Goal: Task Accomplishment & Management: Manage account settings

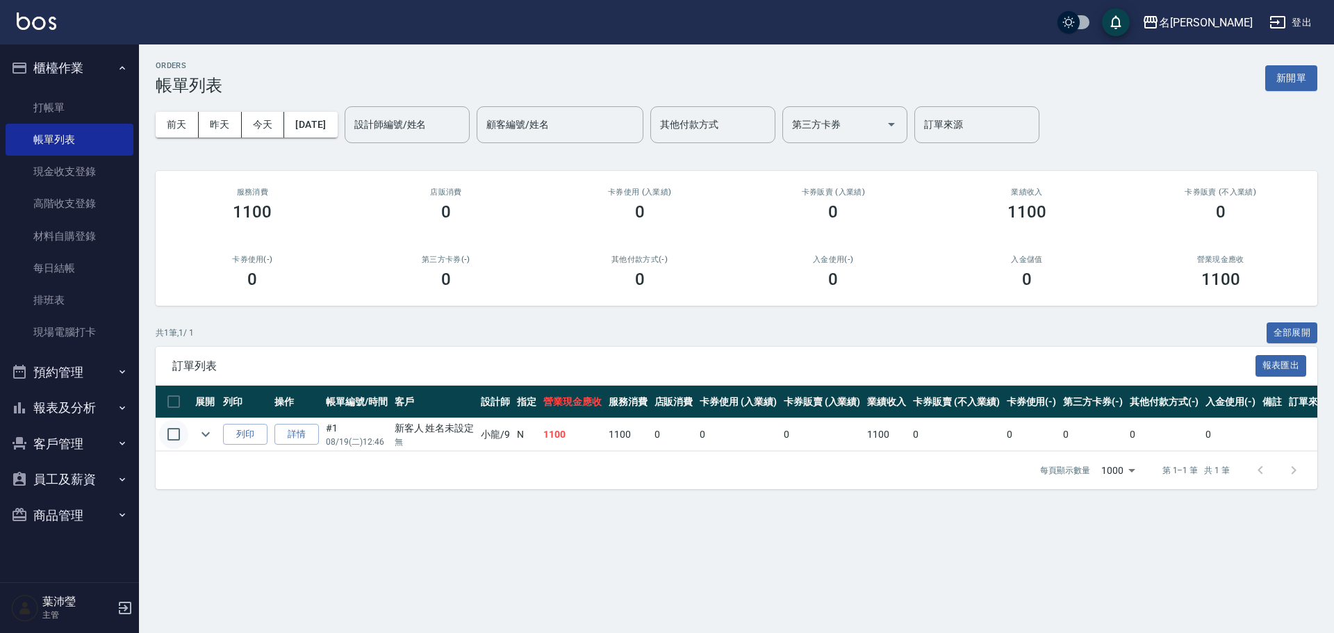
click at [177, 436] on input "checkbox" at bounding box center [173, 434] width 29 height 29
checkbox input "true"
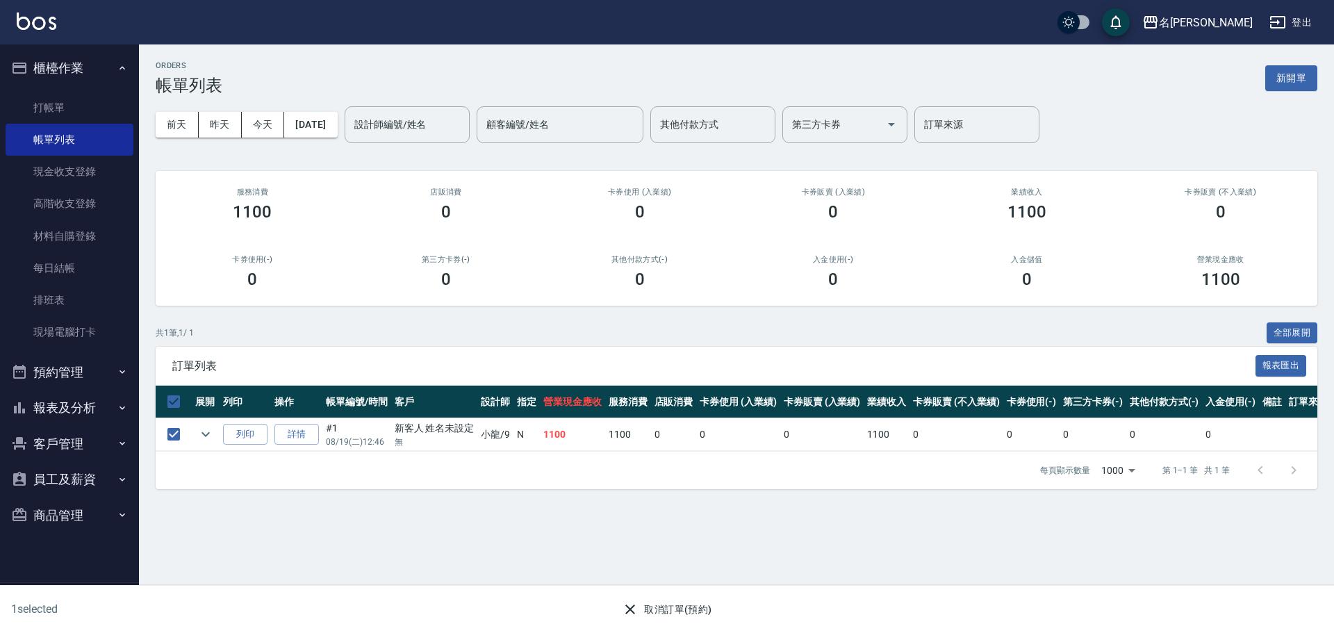
click at [646, 611] on button "取消訂單(預約)" at bounding box center [666, 610] width 101 height 26
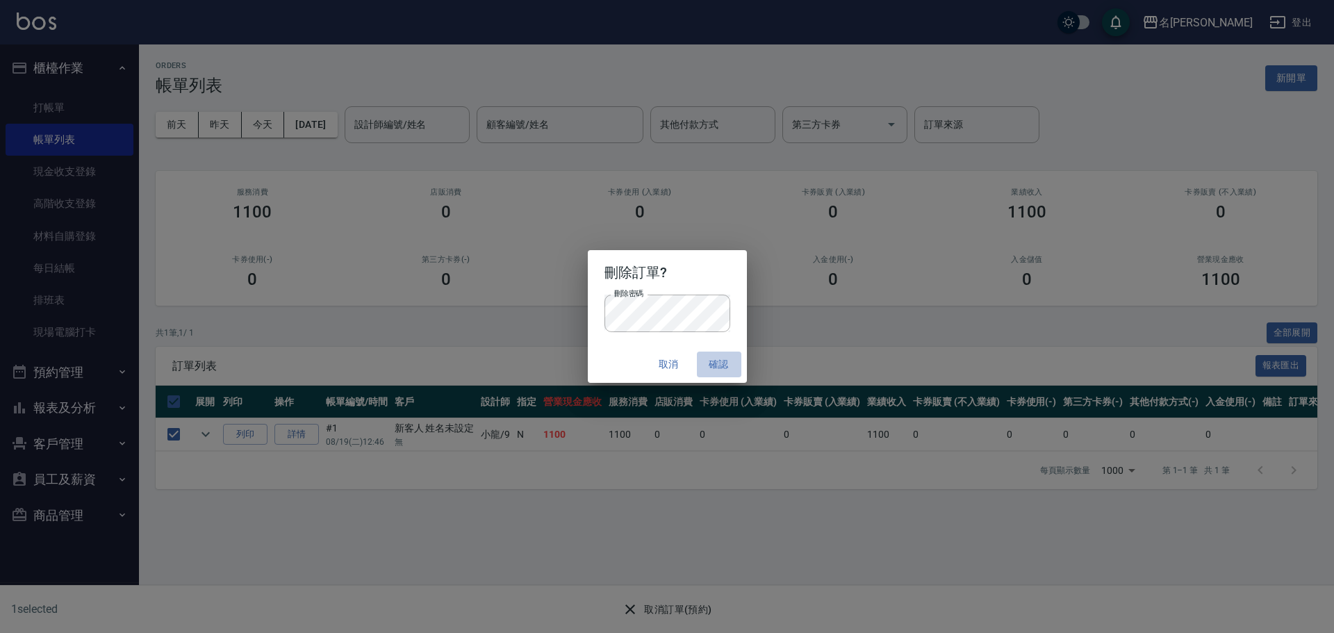
click at [719, 370] on button "確認" at bounding box center [719, 365] width 44 height 26
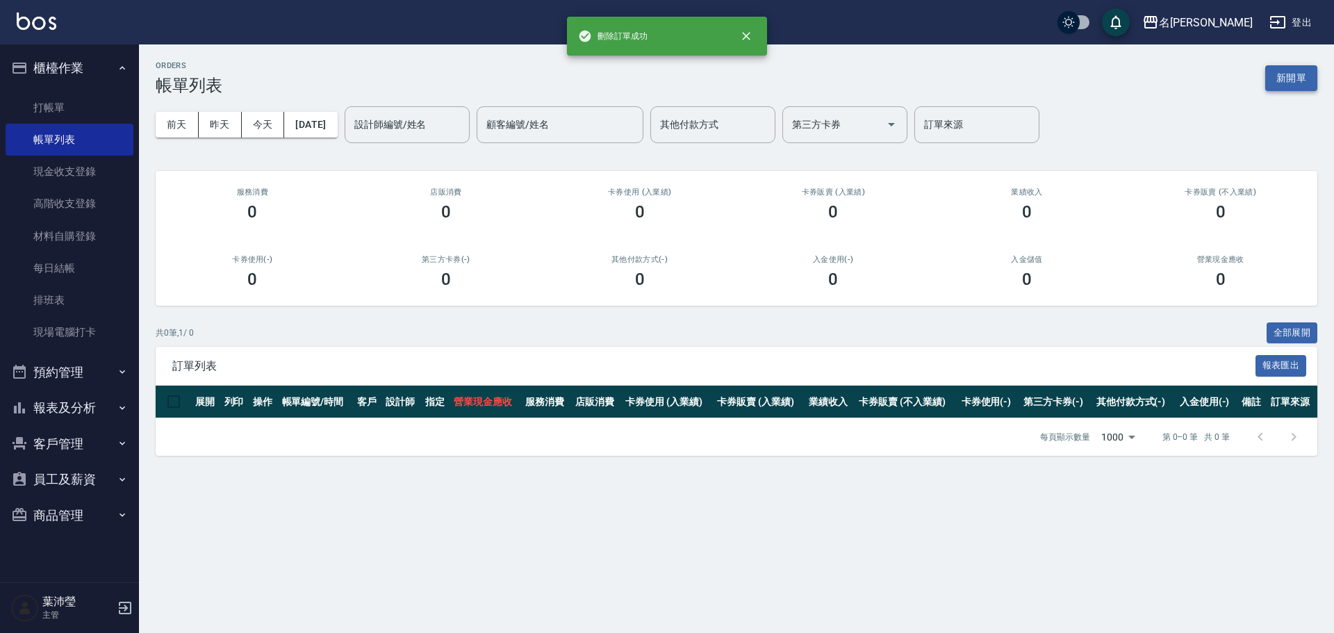
click at [1301, 71] on button "新開單" at bounding box center [1291, 78] width 52 height 26
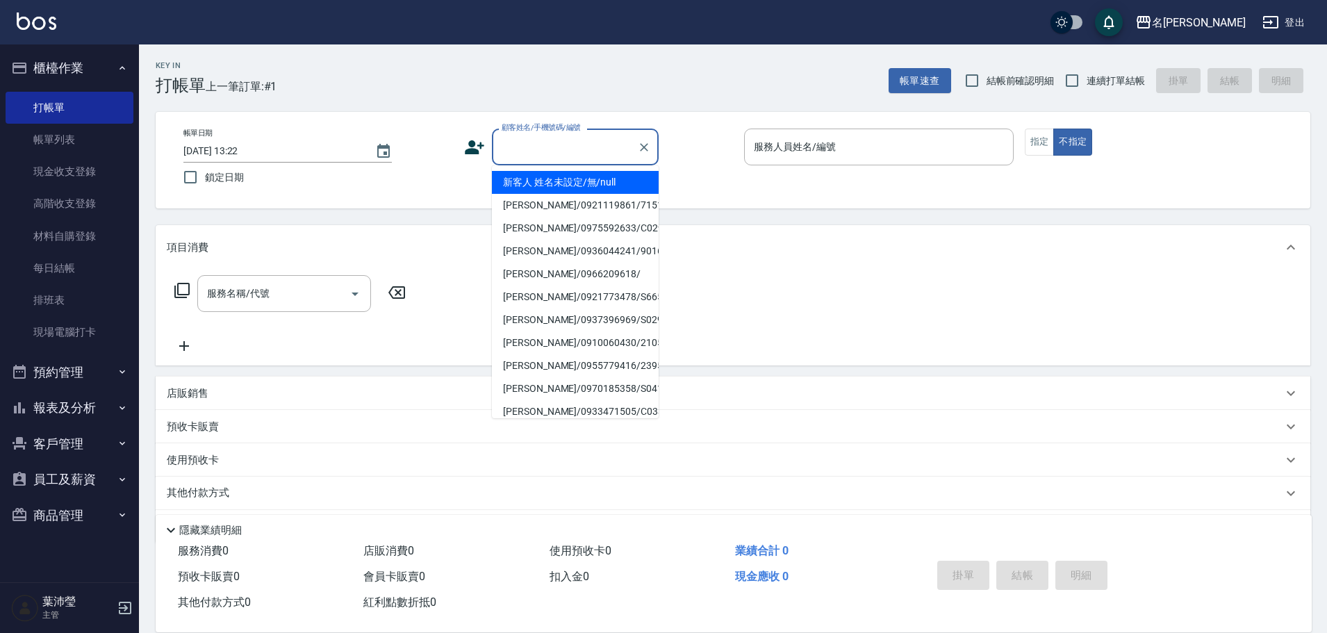
click at [600, 159] on input "顧客姓名/手機號碼/編號" at bounding box center [564, 147] width 133 height 24
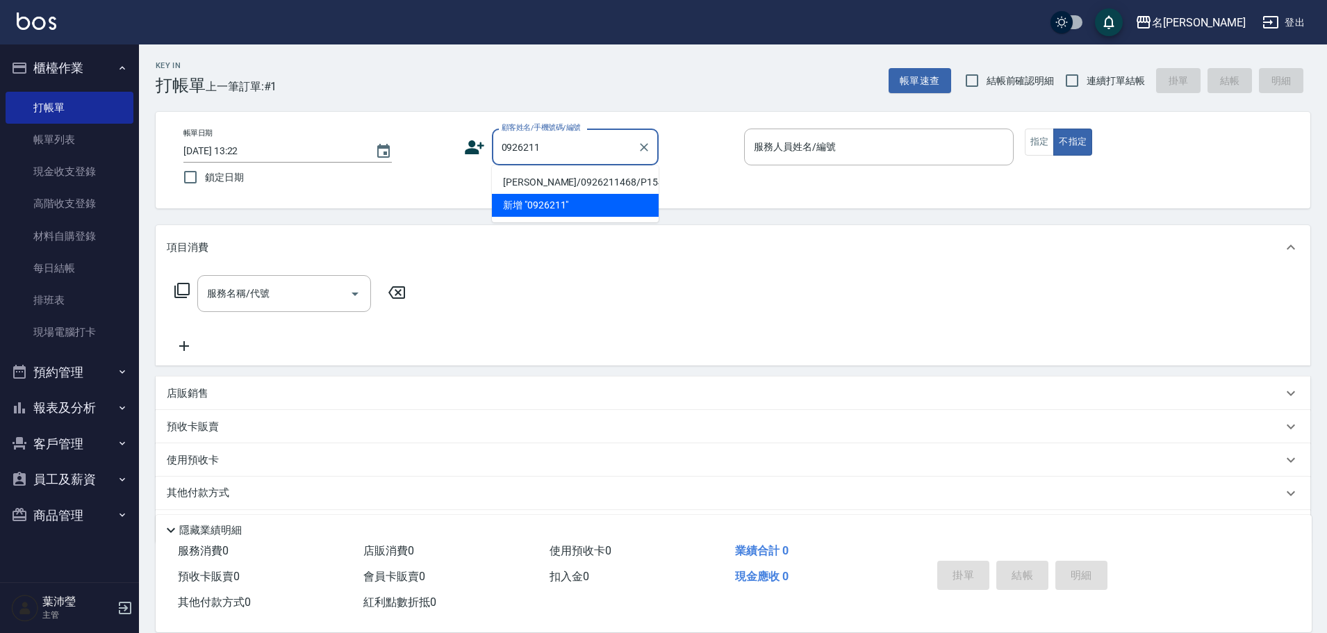
click at [614, 183] on li "[PERSON_NAME]/0926211468/P1543" at bounding box center [575, 182] width 167 height 23
type input "[PERSON_NAME]/0926211468/P1543"
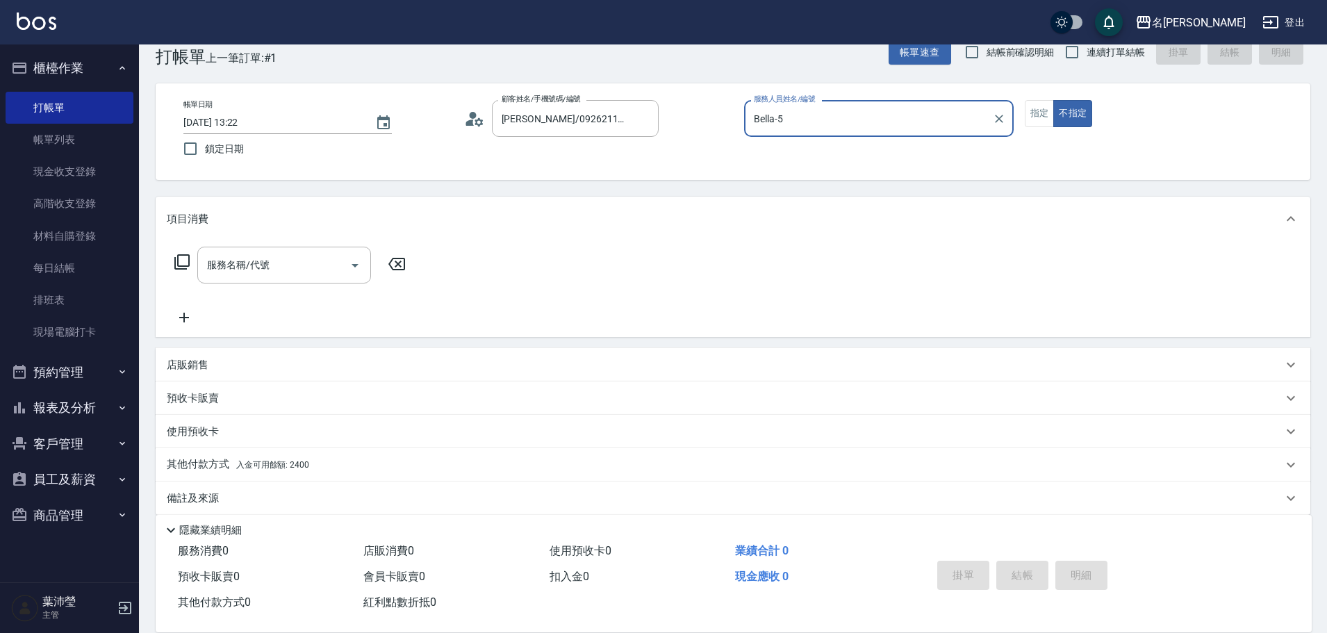
scroll to position [44, 0]
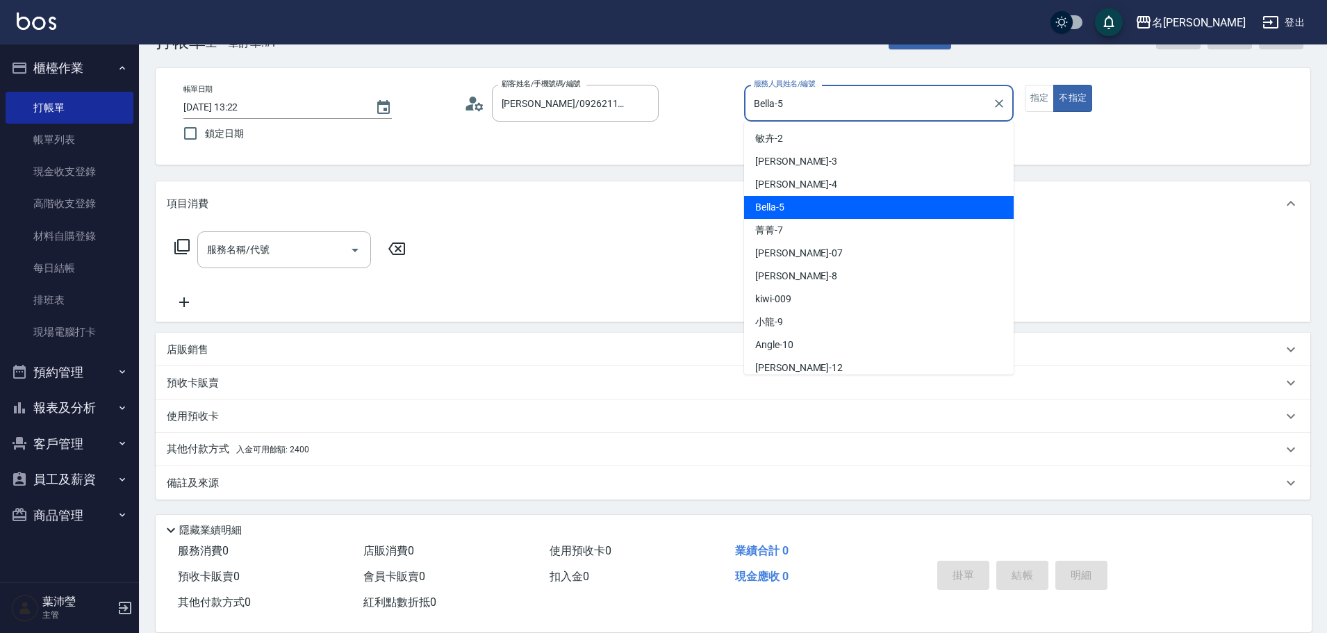
drag, startPoint x: 861, startPoint y: 106, endPoint x: 768, endPoint y: 127, distance: 95.4
click at [774, 126] on body "名留龍江 登出 櫃檯作業 打帳單 帳單列表 現金收支登錄 高階收支登錄 材料自購登錄 每日結帳 排班表 現場電腦打卡 預約管理 預約管理 單日預約紀錄 單週預…" at bounding box center [663, 294] width 1327 height 677
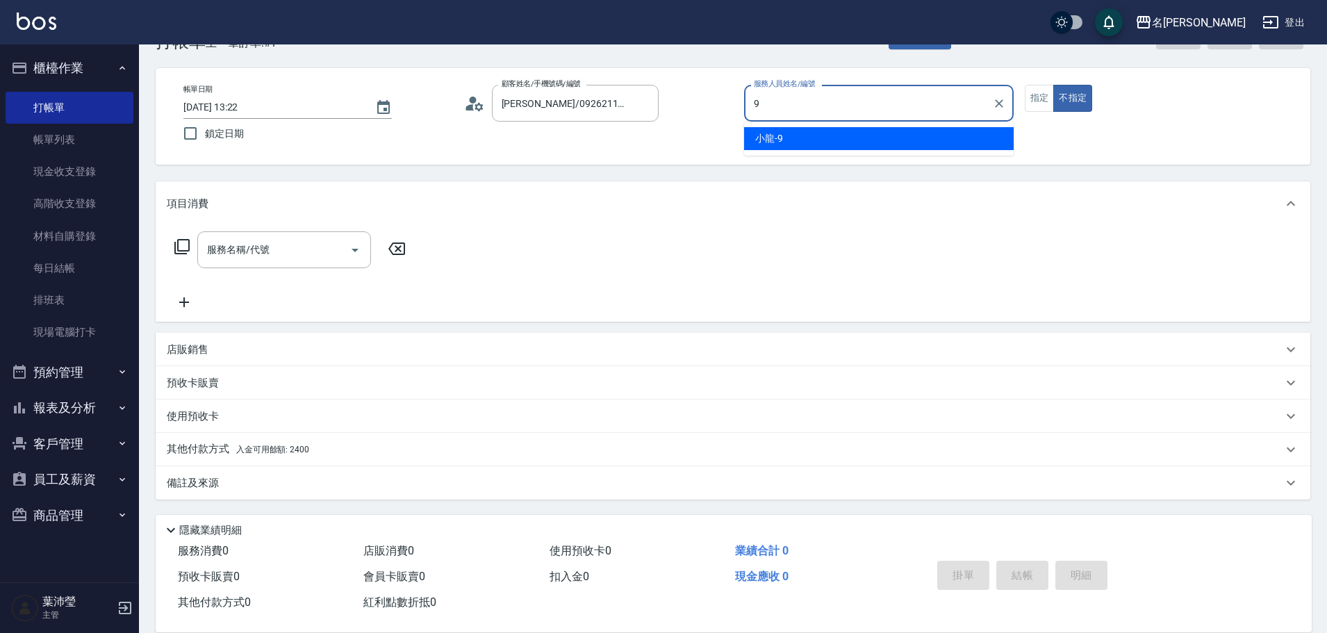
type input "小龍-9"
type button "false"
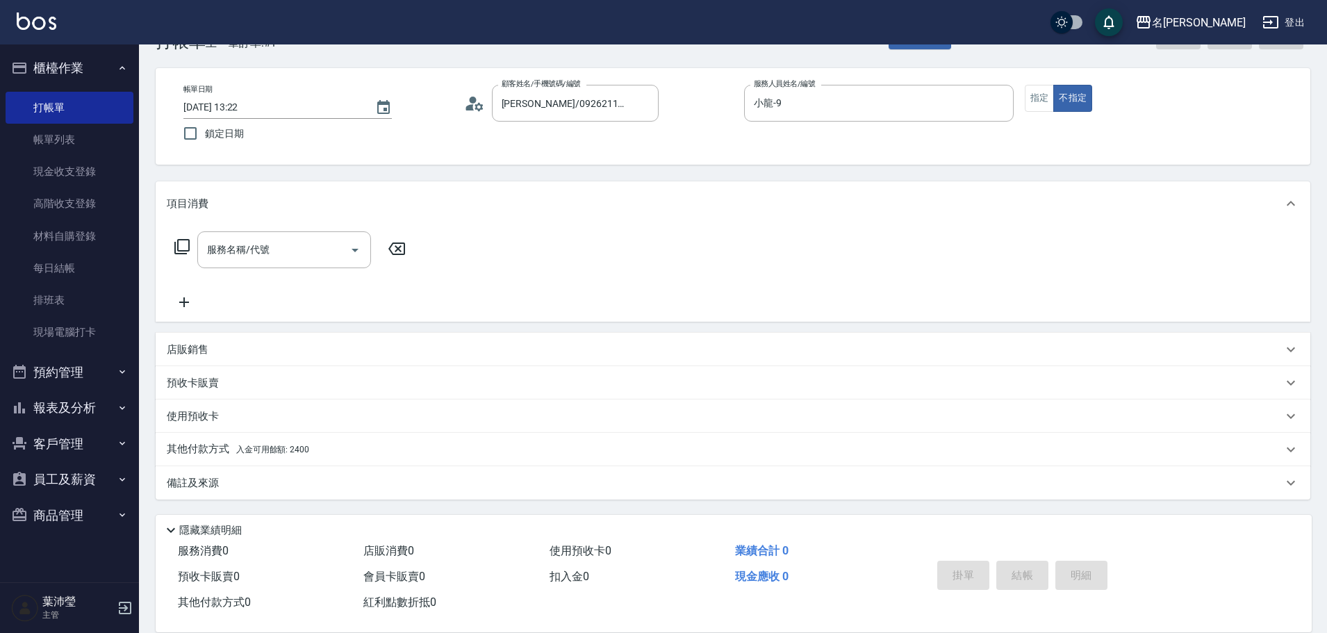
click at [180, 244] on icon at bounding box center [182, 246] width 17 height 17
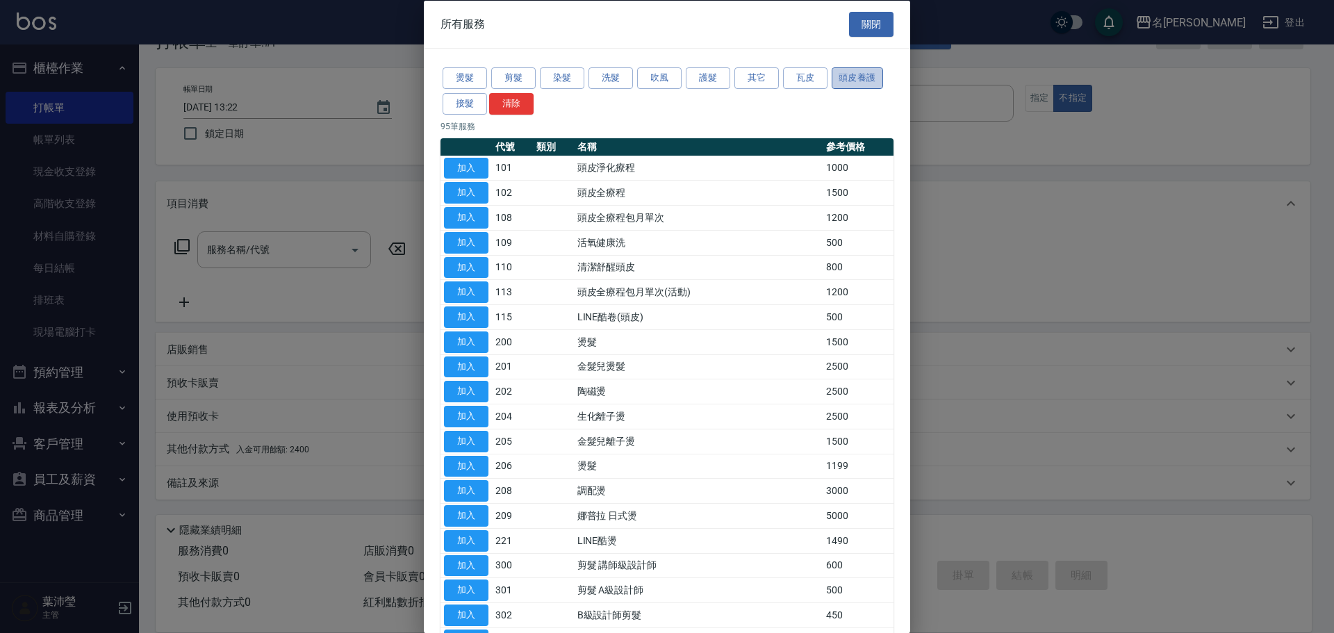
drag, startPoint x: 851, startPoint y: 75, endPoint x: 755, endPoint y: 147, distance: 119.7
click at [852, 75] on button "頭皮養護" at bounding box center [857, 78] width 51 height 22
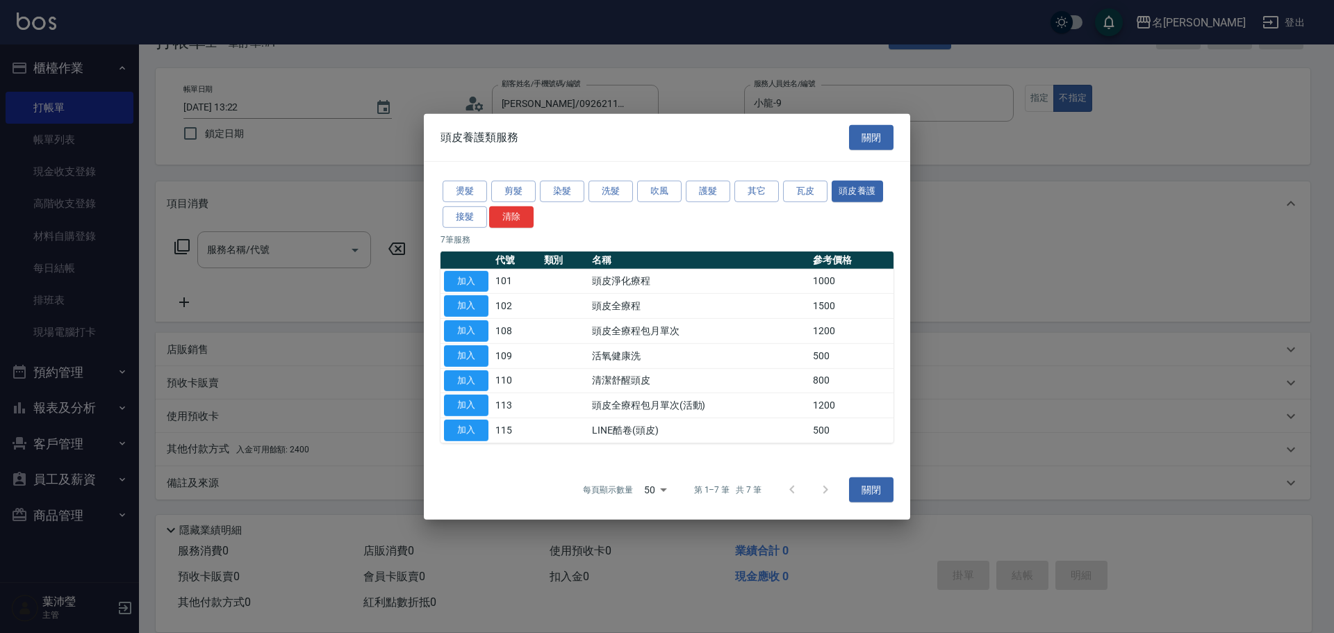
click at [489, 282] on td "加入" at bounding box center [466, 281] width 51 height 25
click at [480, 284] on button "加入" at bounding box center [466, 281] width 44 height 22
type input "頭皮淨化療程(101)"
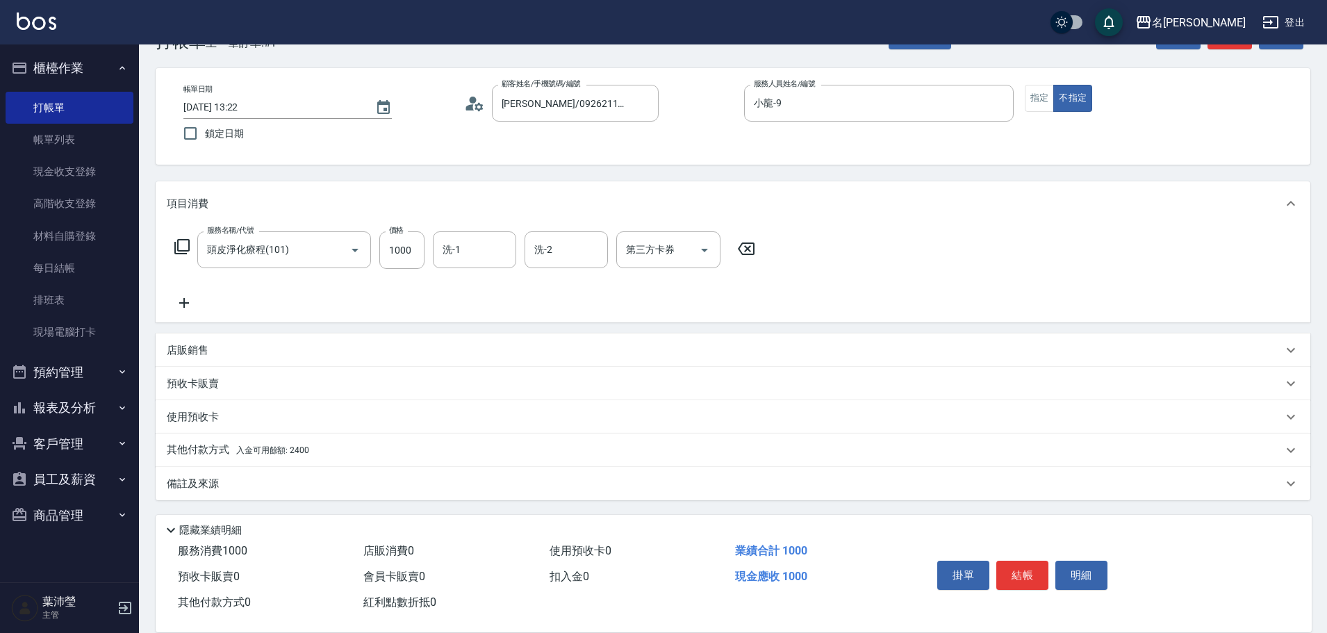
click at [182, 254] on icon at bounding box center [181, 246] width 15 height 15
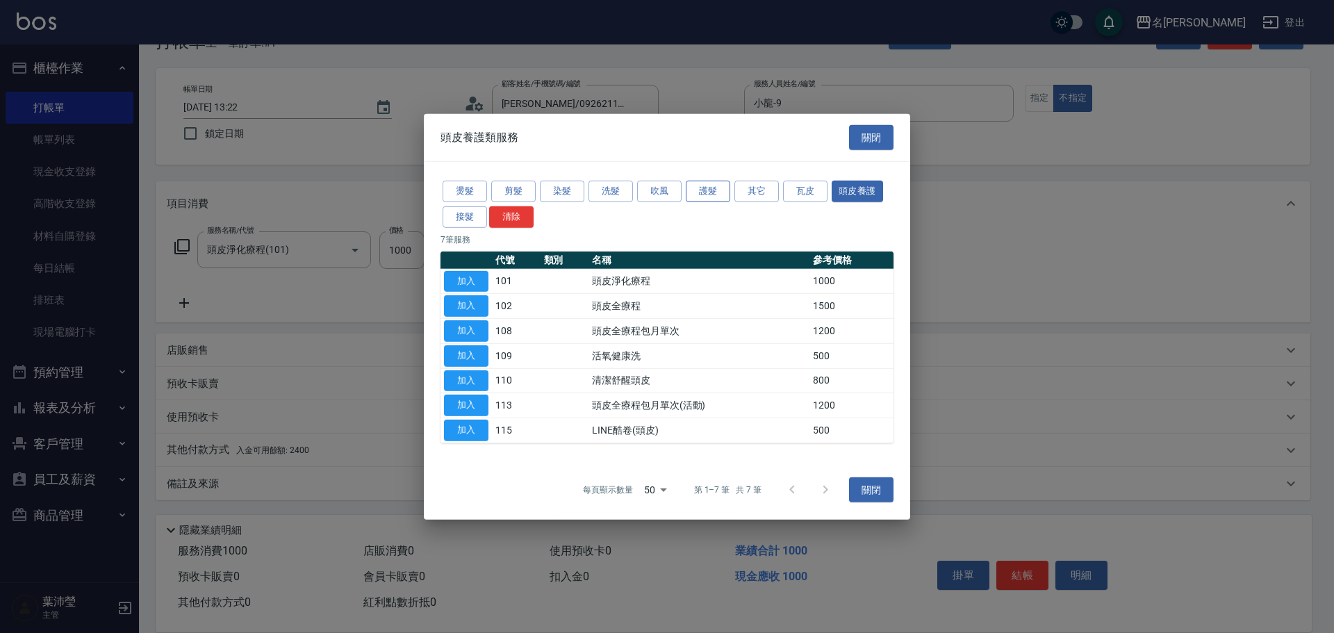
click at [710, 192] on button "護髮" at bounding box center [708, 192] width 44 height 22
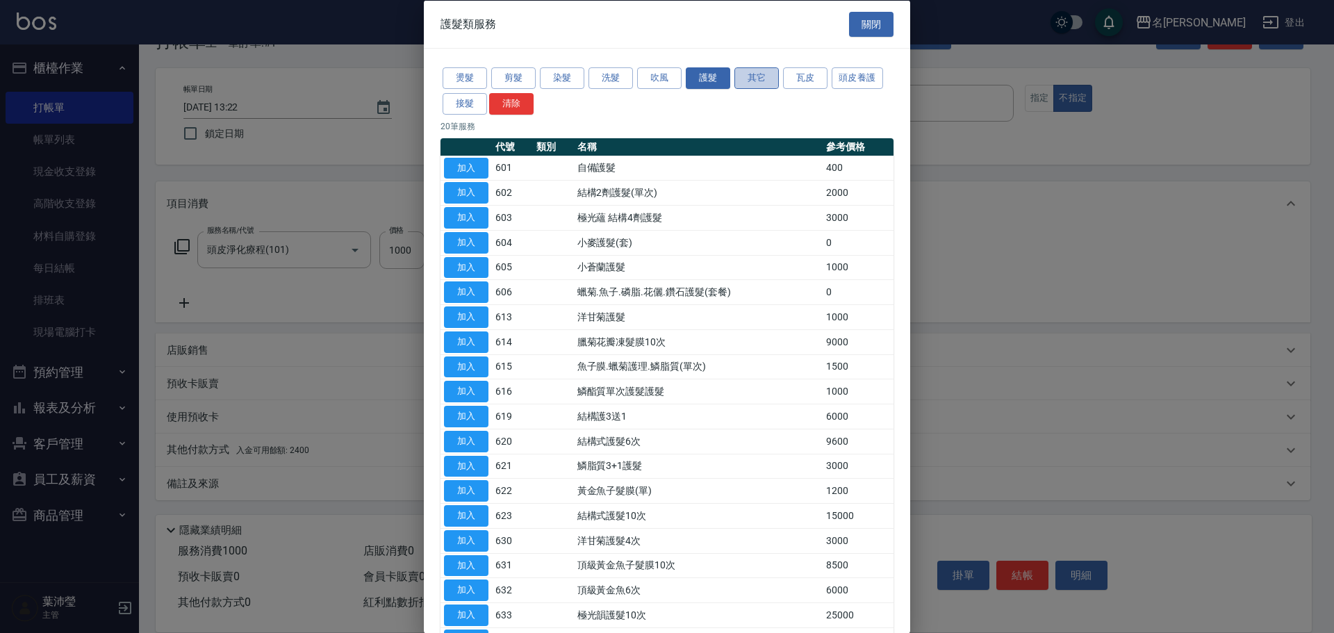
click at [757, 79] on button "其它" at bounding box center [757, 78] width 44 height 22
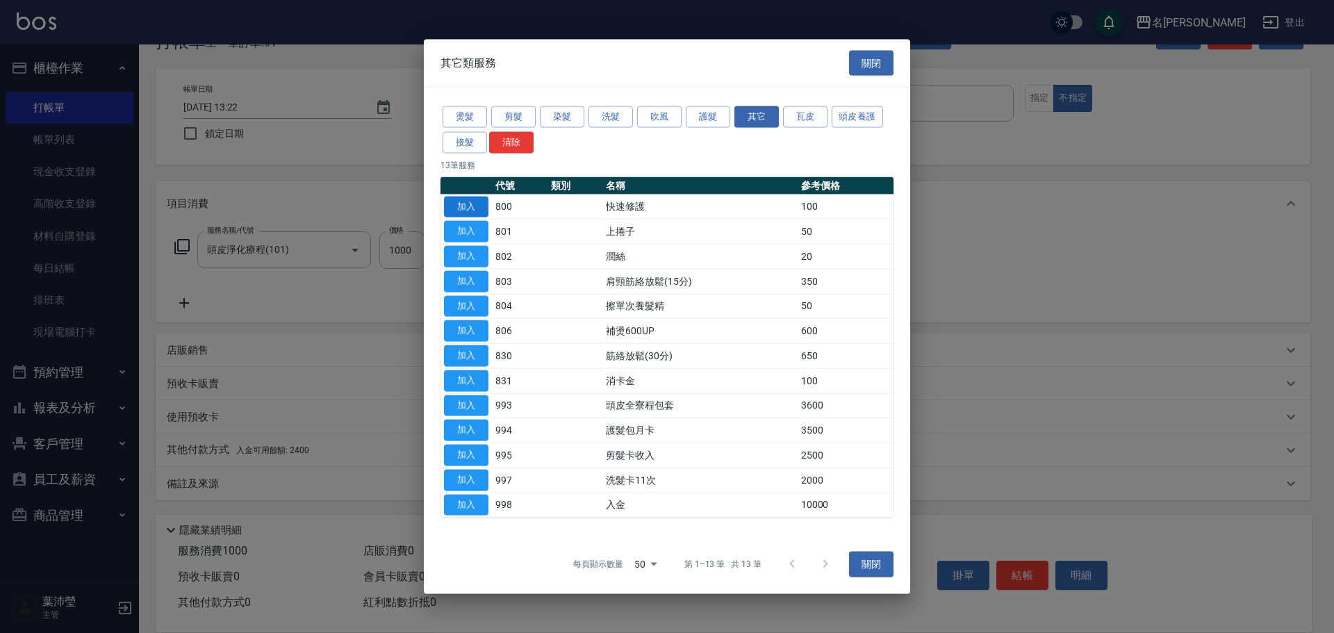
click at [471, 206] on button "加入" at bounding box center [466, 207] width 44 height 22
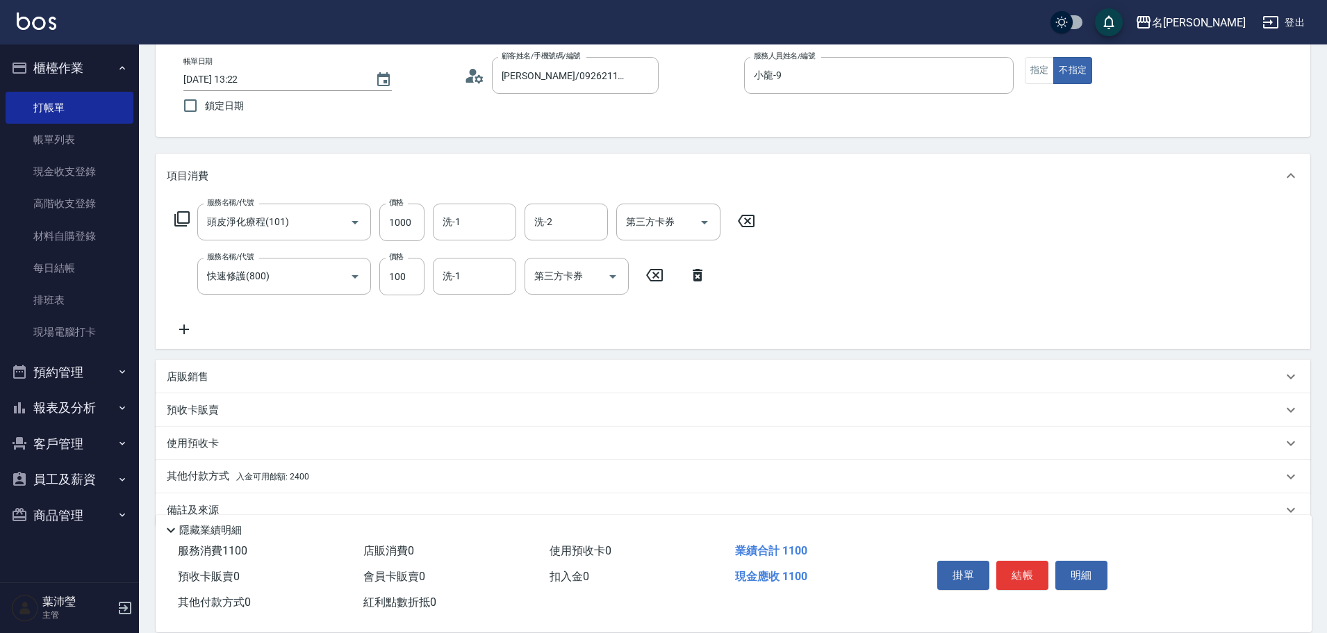
scroll to position [99, 0]
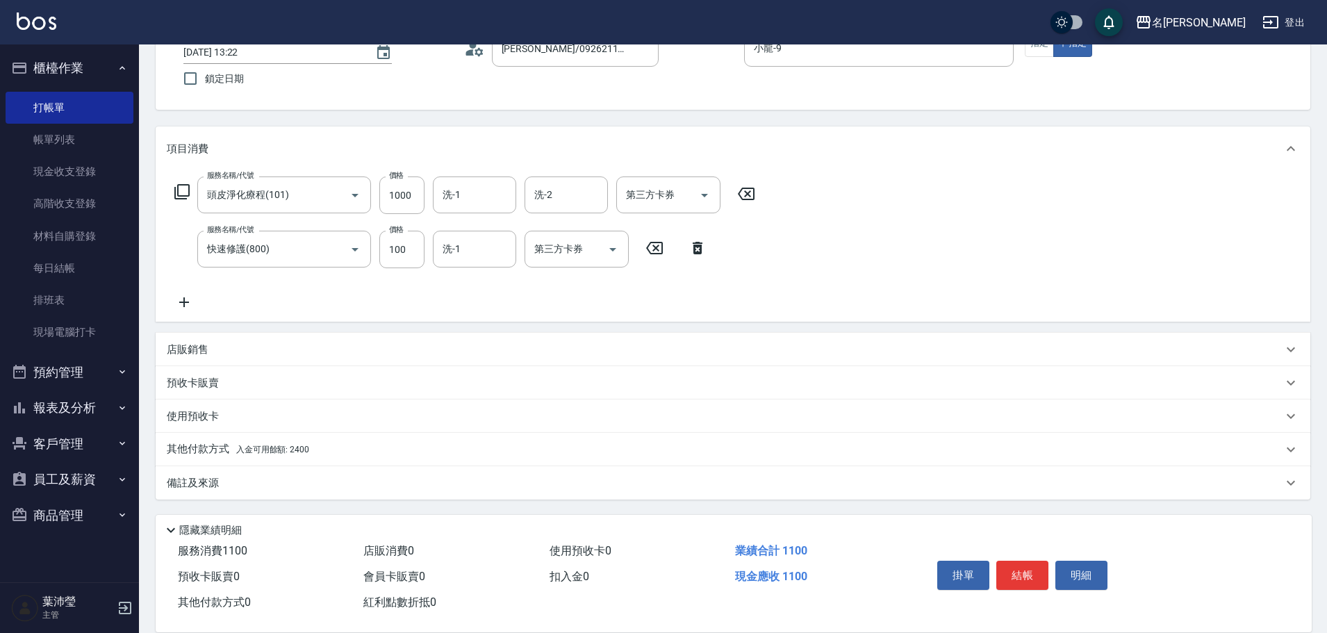
click at [373, 457] on div "其他付款方式 入金可用餘額: 2400" at bounding box center [725, 449] width 1116 height 15
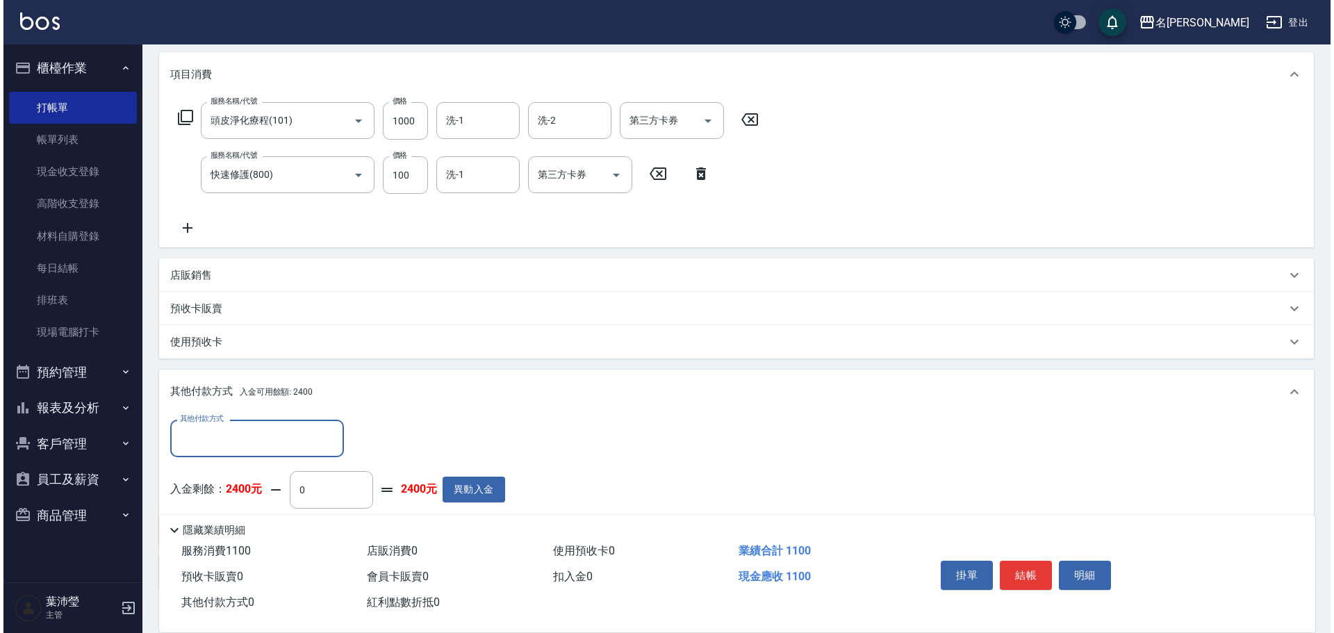
scroll to position [246, 0]
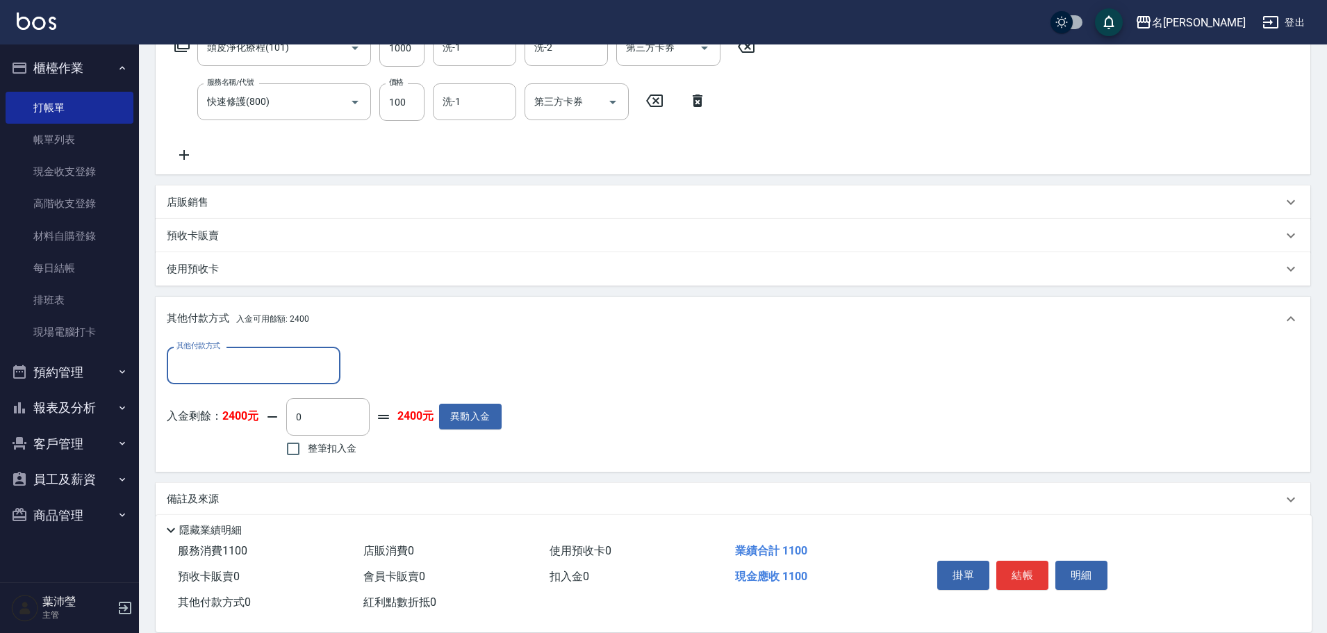
click at [354, 450] on span "整筆扣入金" at bounding box center [332, 448] width 49 height 15
click at [308, 450] on input "整筆扣入金" at bounding box center [293, 448] width 29 height 29
checkbox input "true"
type input "1100"
click at [1069, 566] on button "明細" at bounding box center [1082, 575] width 52 height 29
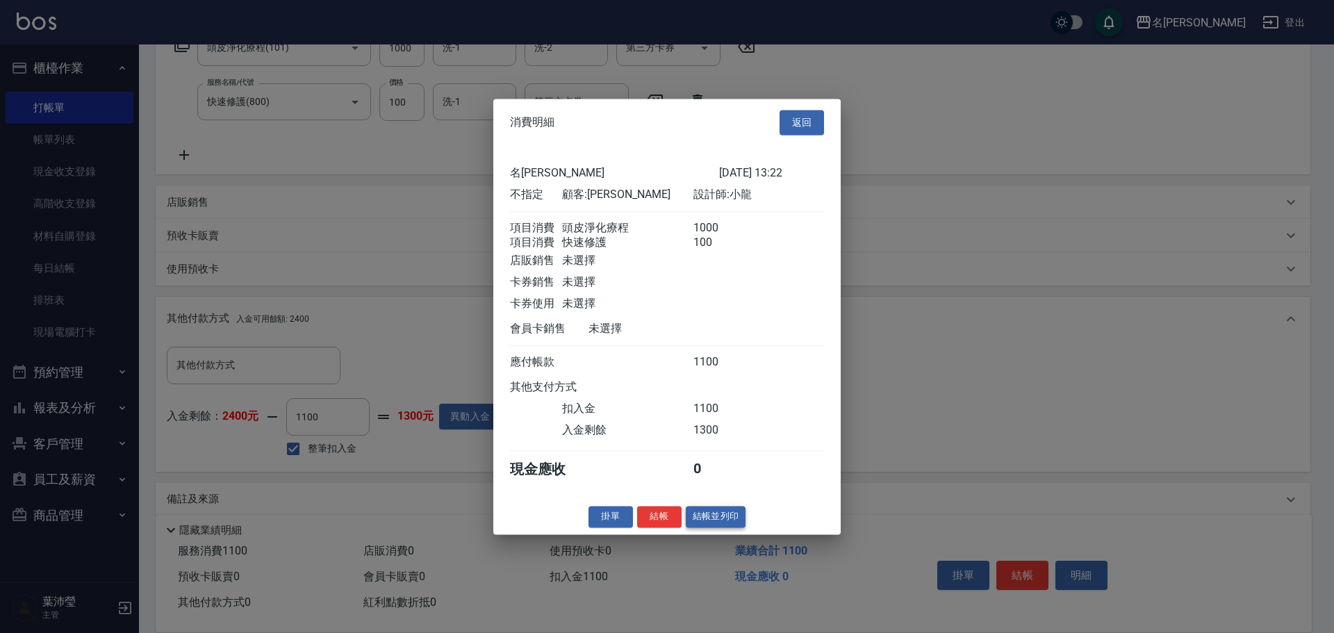
click at [737, 527] on button "結帳並列印" at bounding box center [716, 517] width 60 height 22
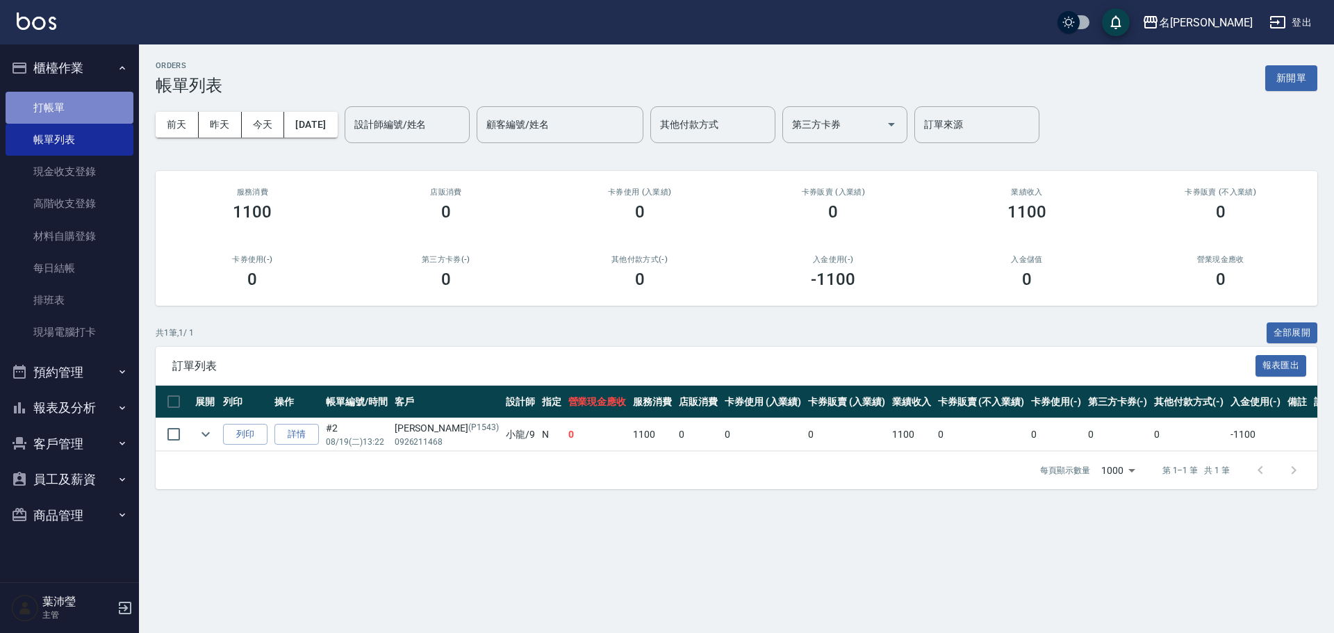
click at [63, 110] on link "打帳單" at bounding box center [70, 108] width 128 height 32
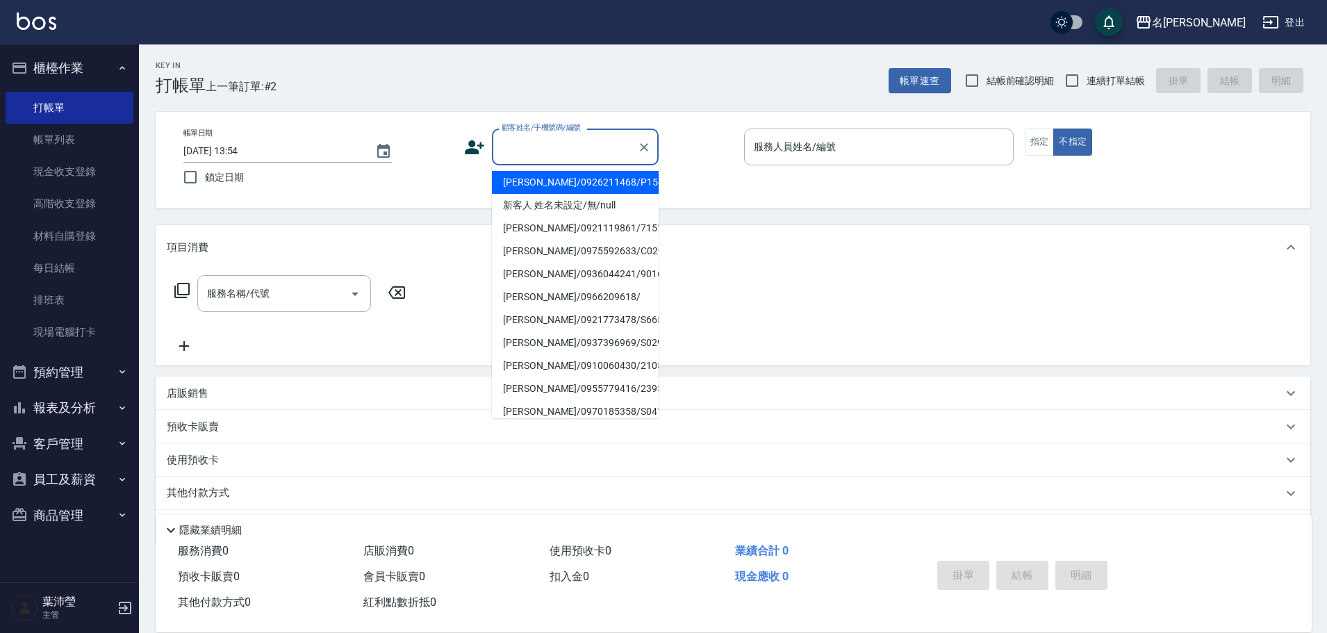
click at [570, 145] on input "顧客姓名/手機號碼/編號" at bounding box center [564, 147] width 133 height 24
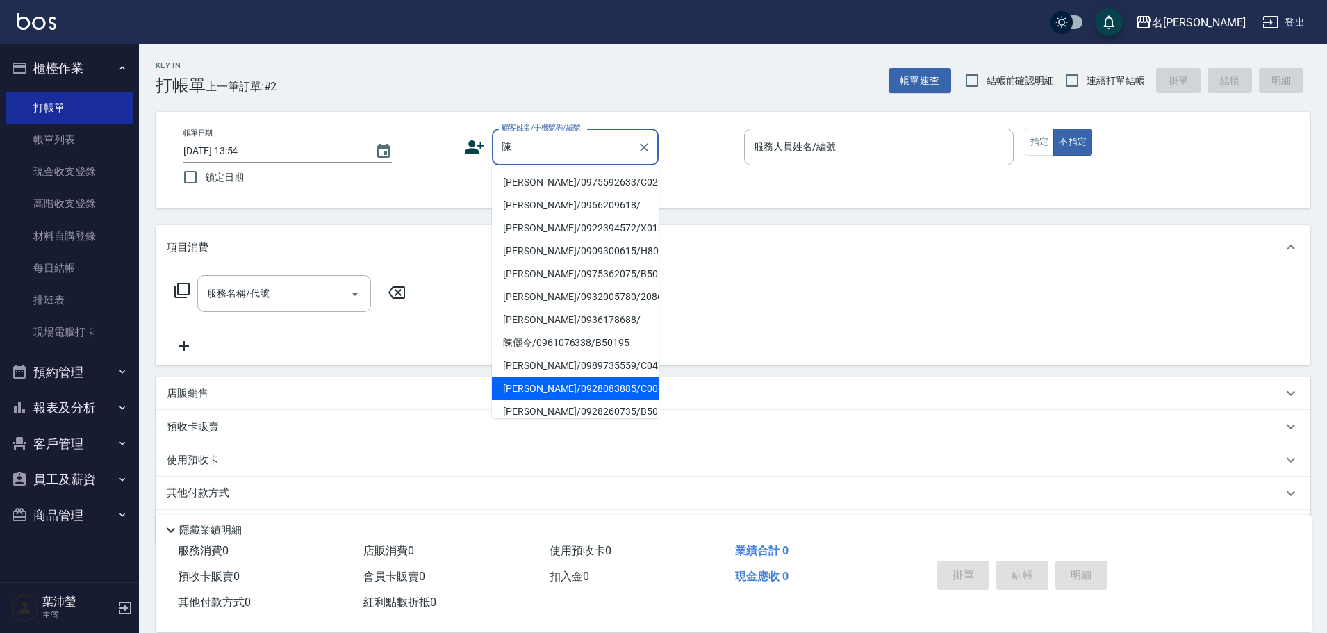
click at [575, 390] on li "[PERSON_NAME]/0928083885/C0061" at bounding box center [575, 388] width 167 height 23
type input "[PERSON_NAME]/0928083885/C0061"
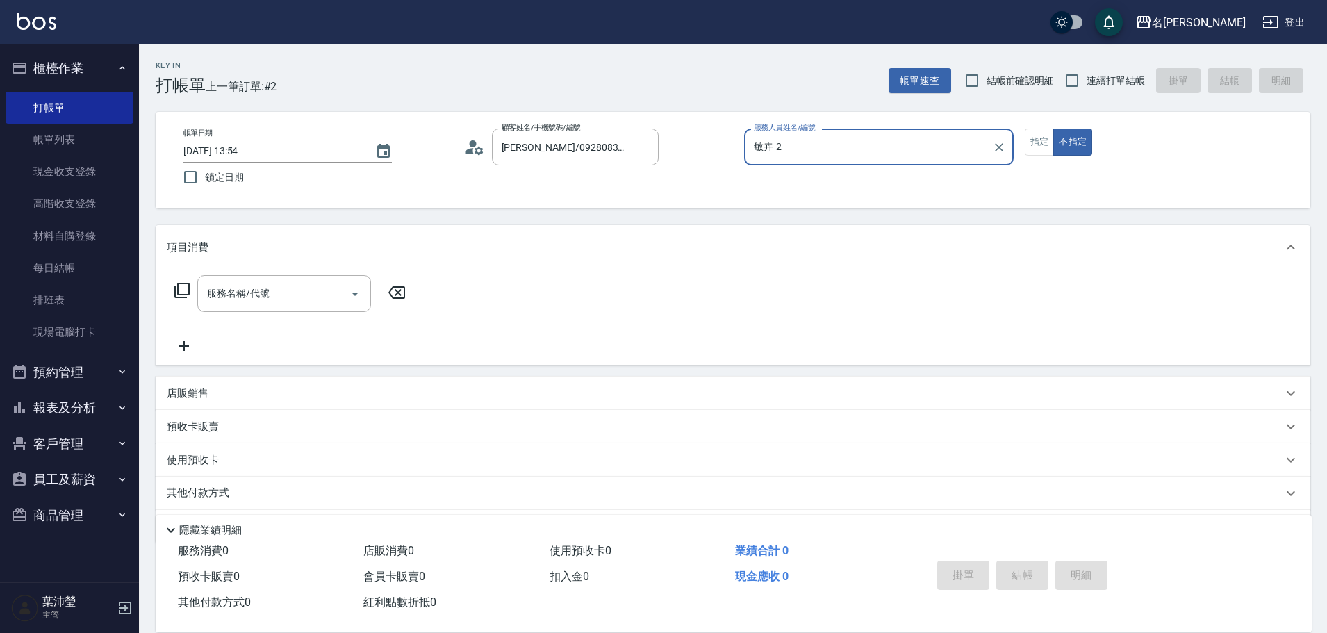
type input "敏卉-2"
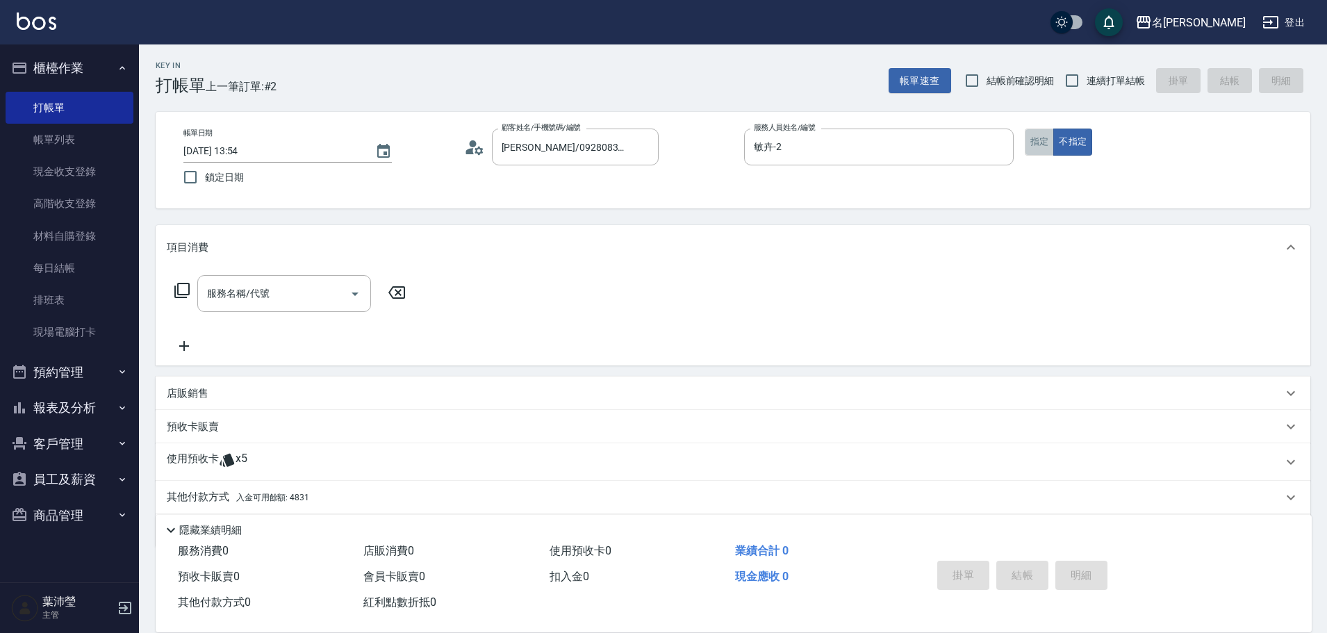
click at [1032, 143] on button "指定" at bounding box center [1040, 142] width 30 height 27
click at [183, 293] on icon at bounding box center [182, 290] width 17 height 17
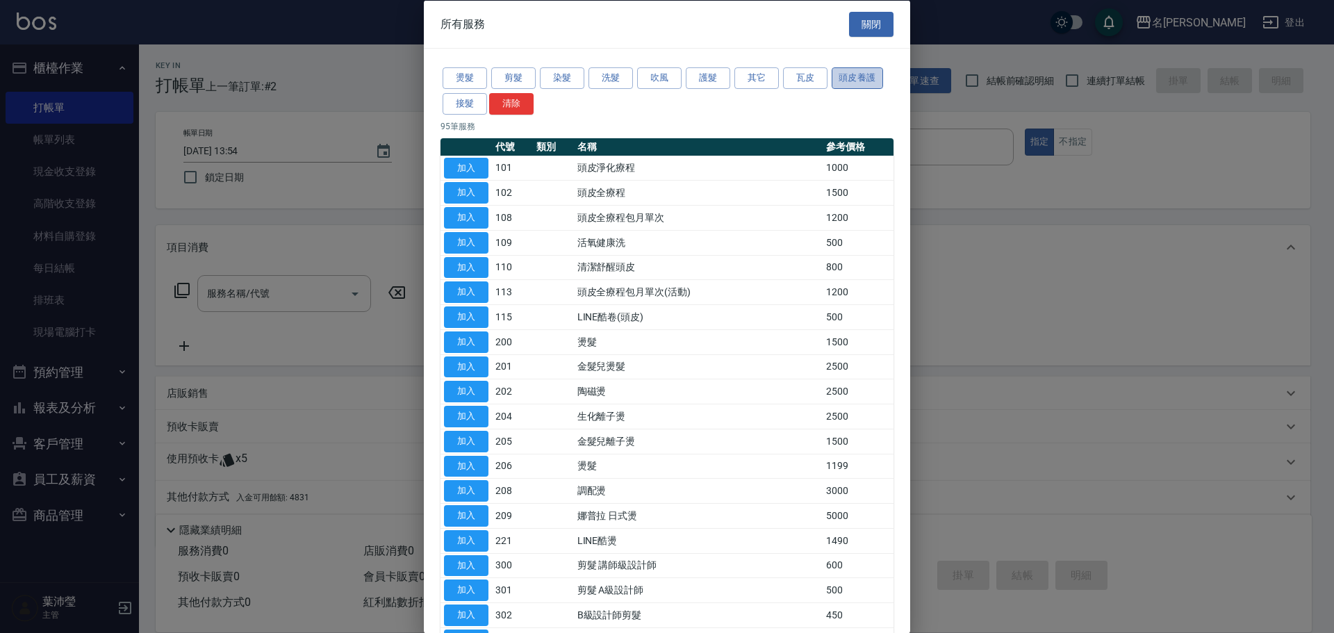
click at [858, 79] on button "頭皮養護" at bounding box center [857, 78] width 51 height 22
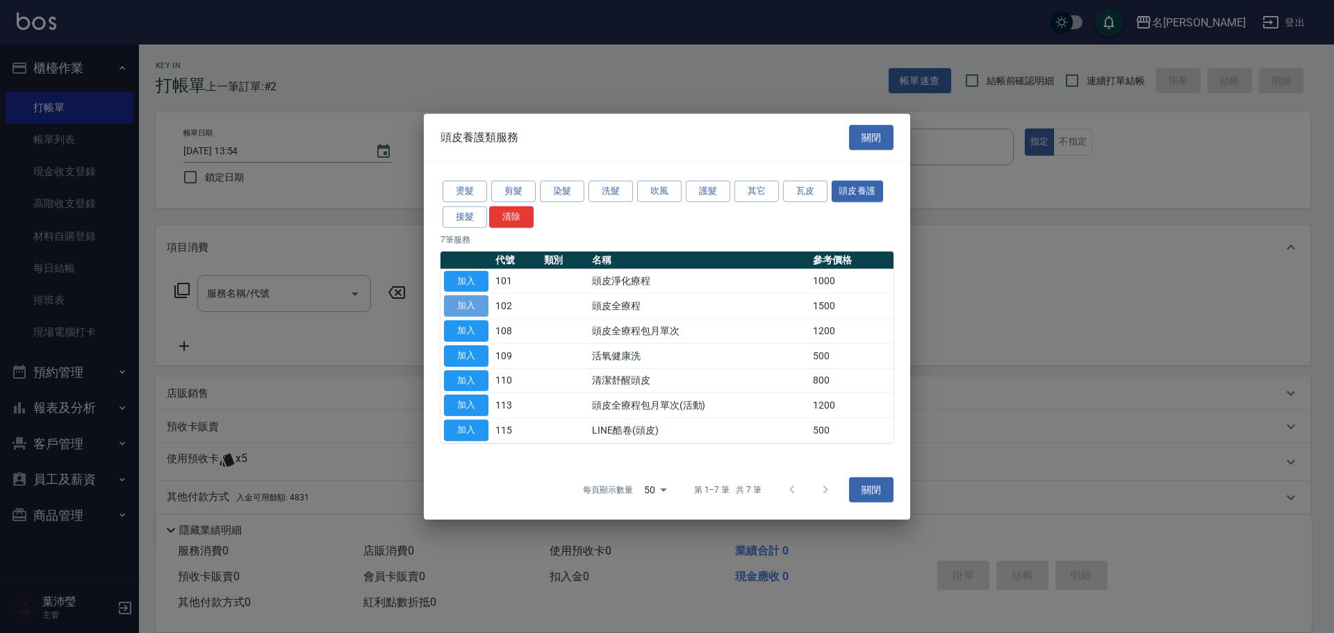
click at [459, 309] on button "加入" at bounding box center [466, 306] width 44 height 22
type input "頭皮全療程(102)"
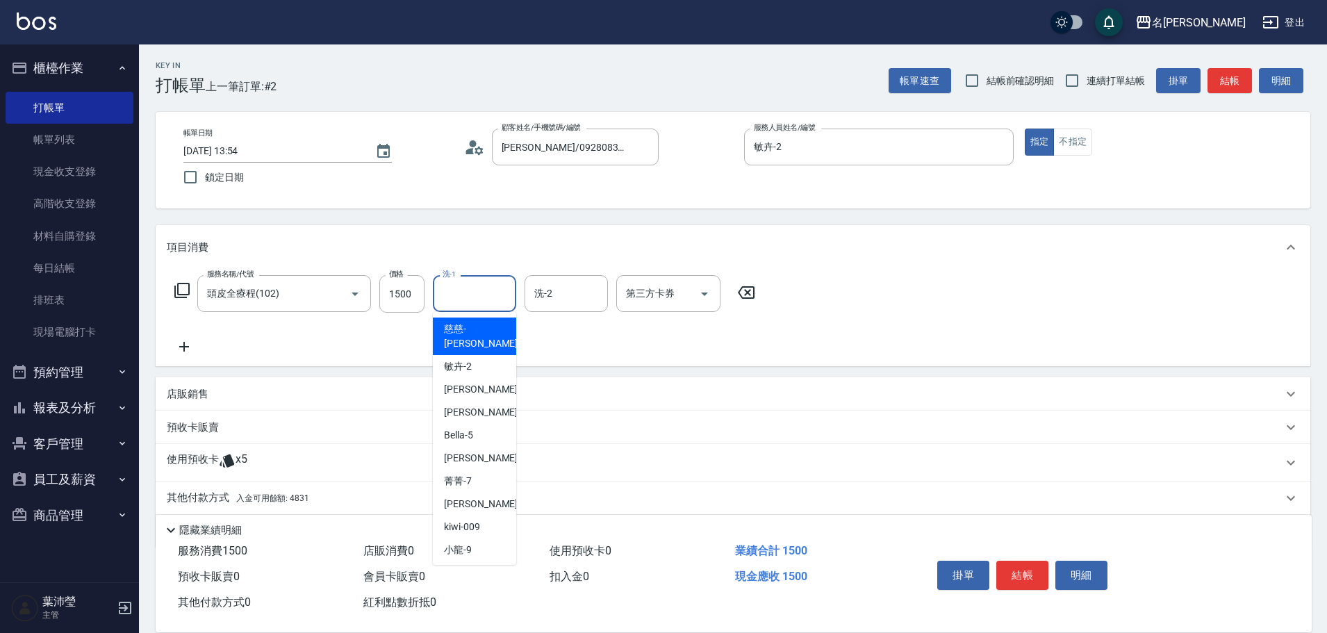
click at [454, 300] on input "洗-1" at bounding box center [474, 293] width 71 height 24
type input "1"
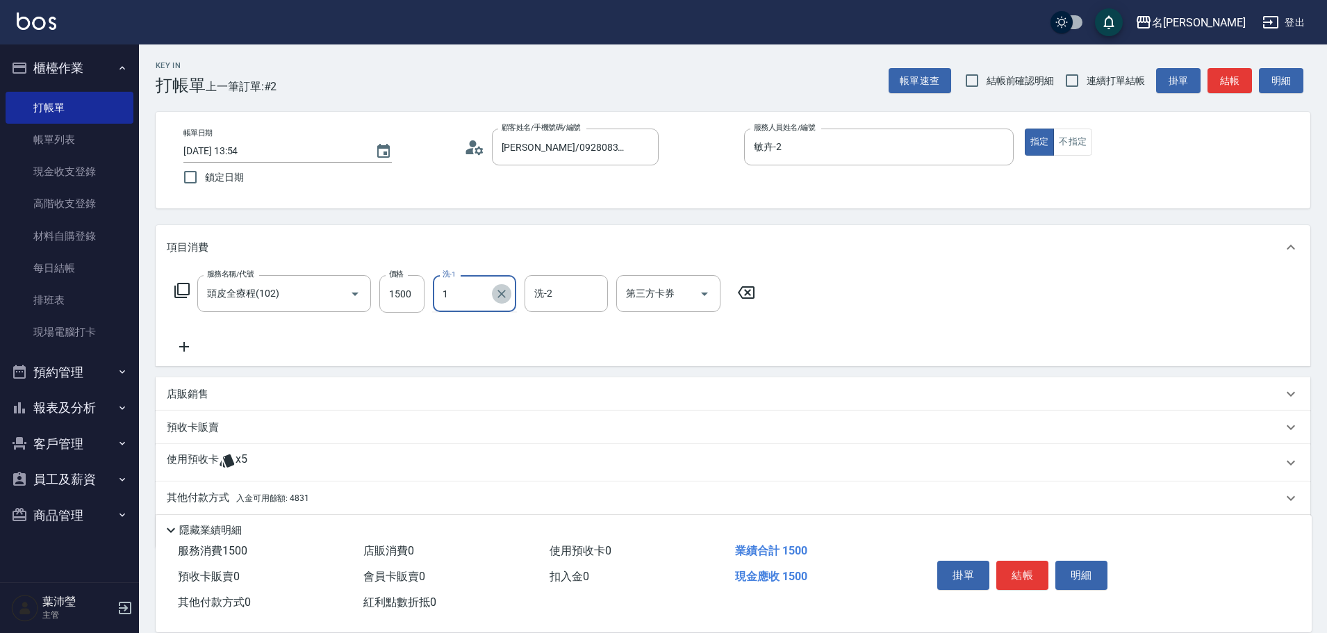
click at [502, 290] on icon "Clear" at bounding box center [502, 294] width 14 height 14
click at [498, 329] on div "Bella -5" at bounding box center [474, 329] width 83 height 23
type input "Bella-5"
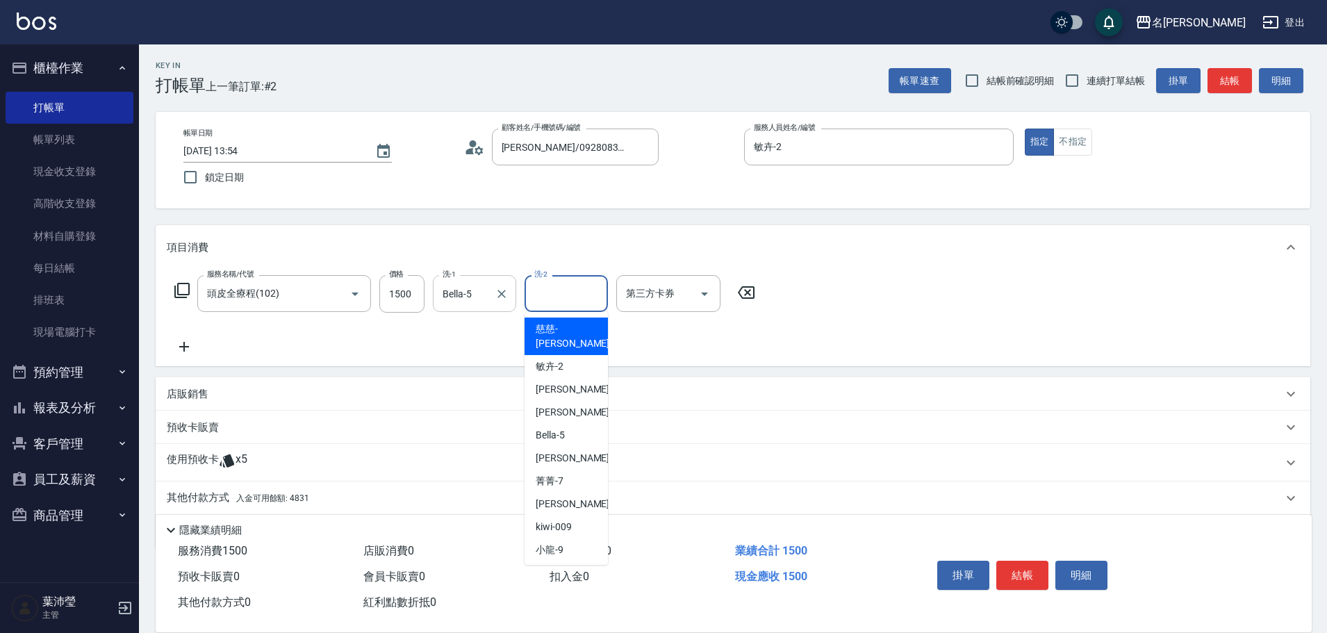
click at [554, 290] on input "洗-2" at bounding box center [566, 293] width 71 height 24
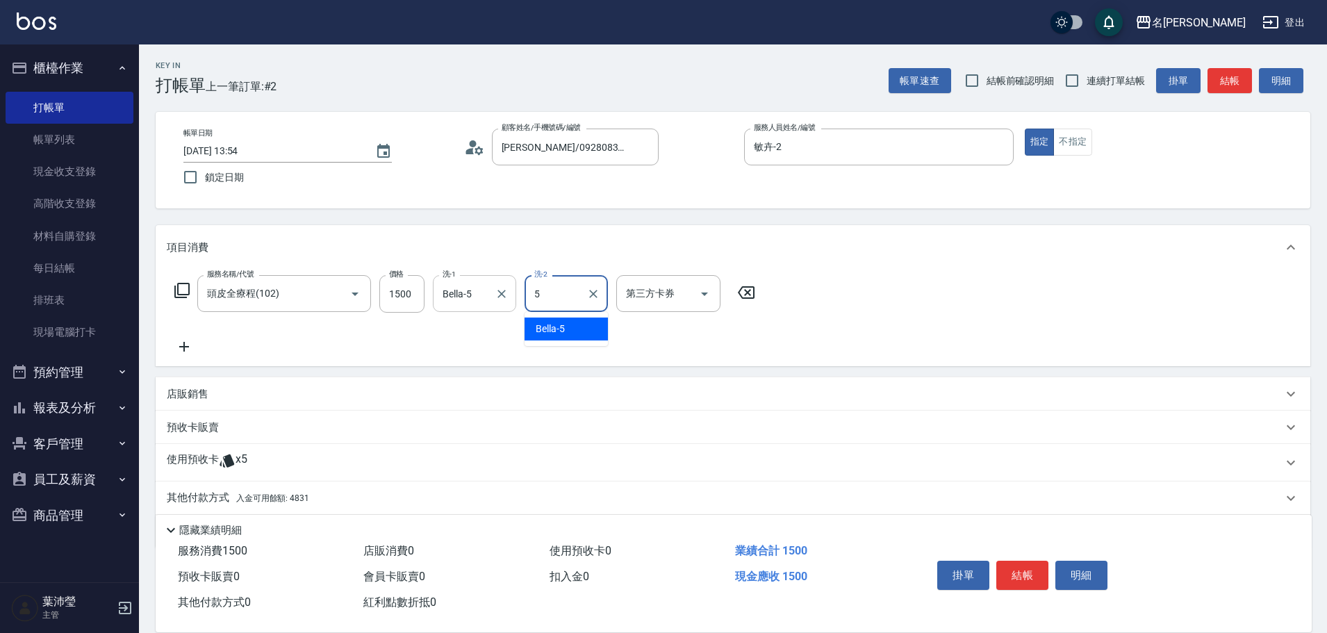
click at [578, 329] on div "Bella -5" at bounding box center [566, 329] width 83 height 23
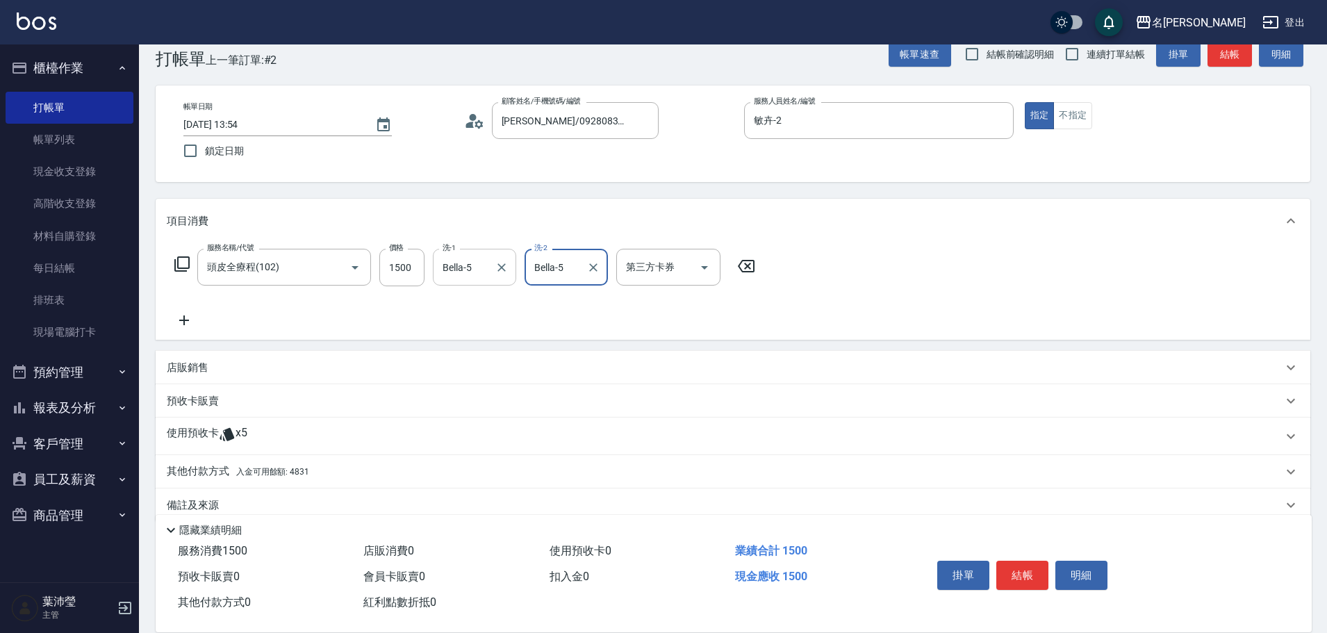
scroll to position [49, 0]
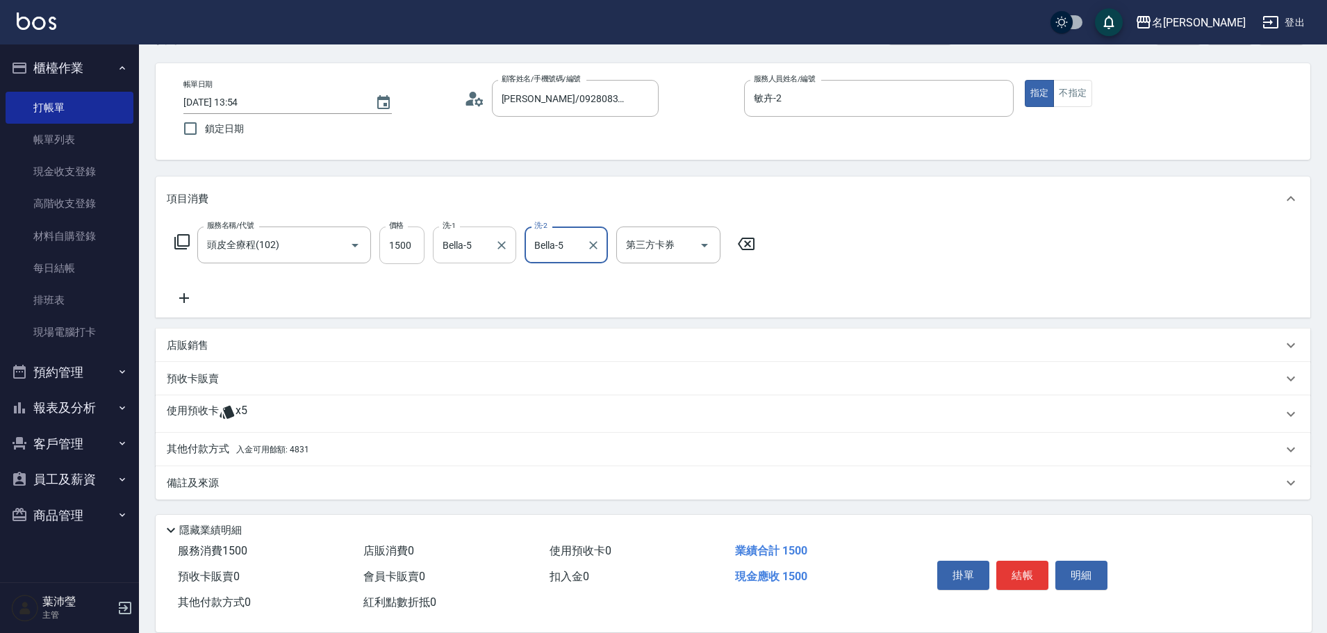
type input "Bella-5"
click at [414, 247] on input "1500" at bounding box center [401, 246] width 45 height 38
type input "1200"
click at [205, 448] on p "其他付款方式 入金可用餘額: 4831" at bounding box center [238, 449] width 142 height 15
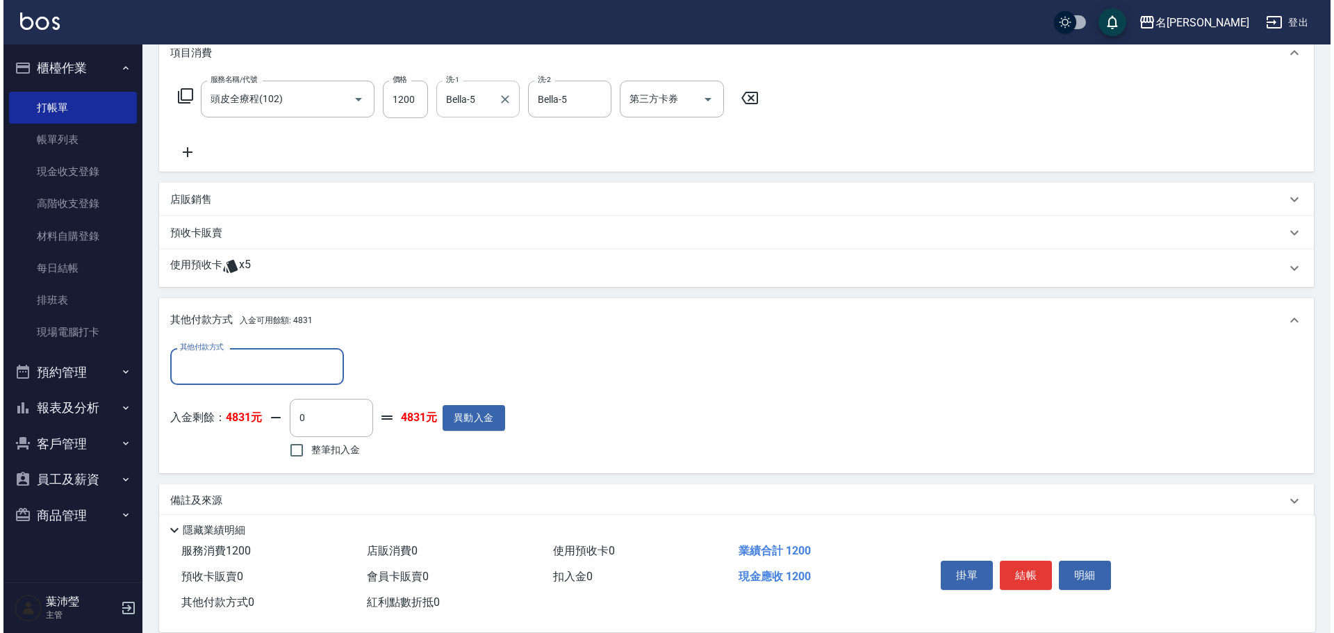
scroll to position [213, 0]
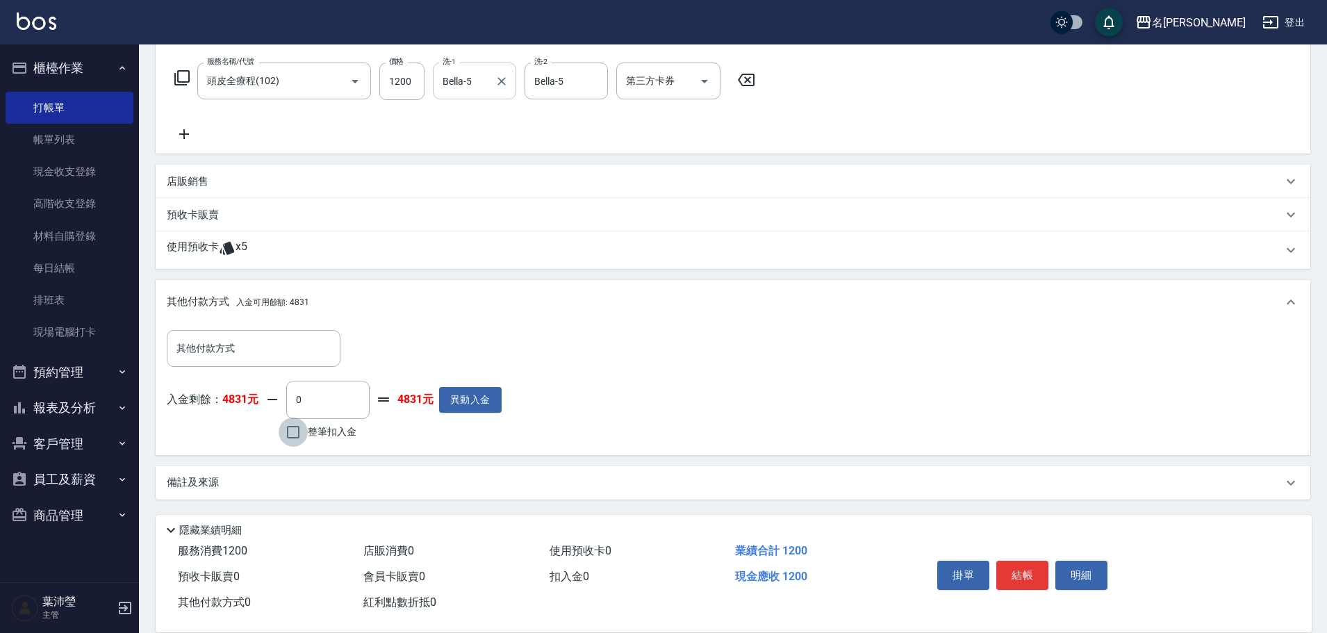
click at [292, 433] on input "整筆扣入金" at bounding box center [293, 432] width 29 height 29
checkbox input "true"
type input "1200"
click at [1084, 567] on button "明細" at bounding box center [1082, 575] width 52 height 29
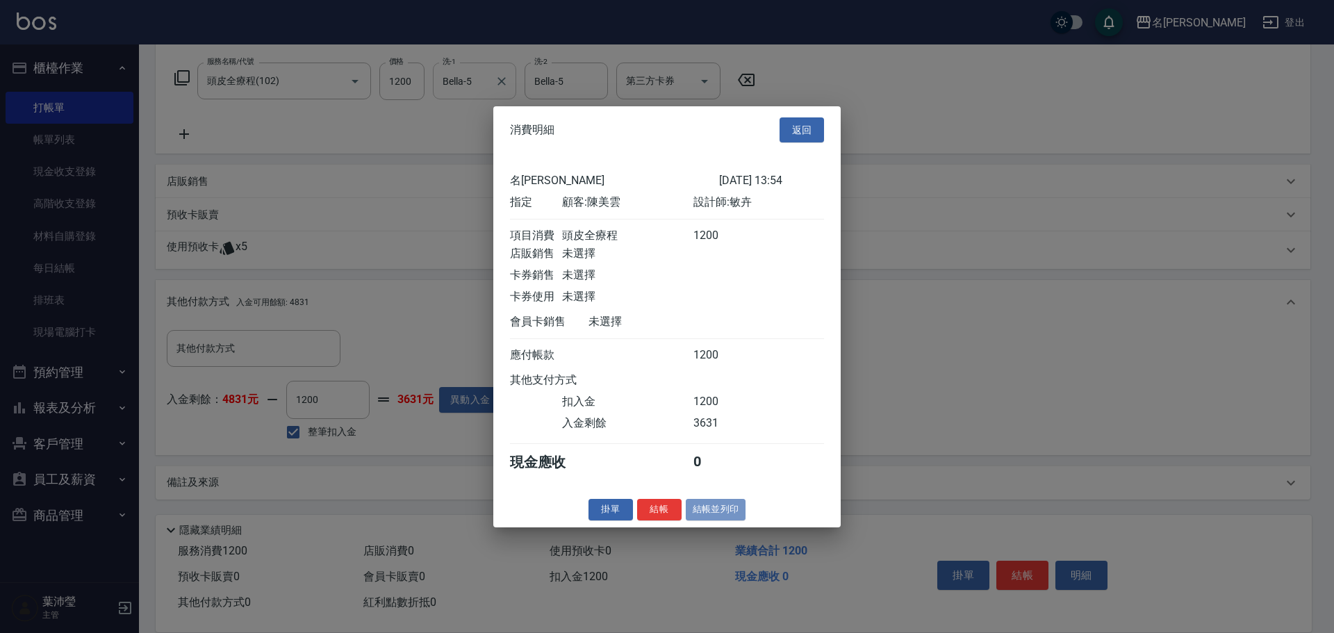
click at [716, 520] on button "結帳並列印" at bounding box center [716, 510] width 60 height 22
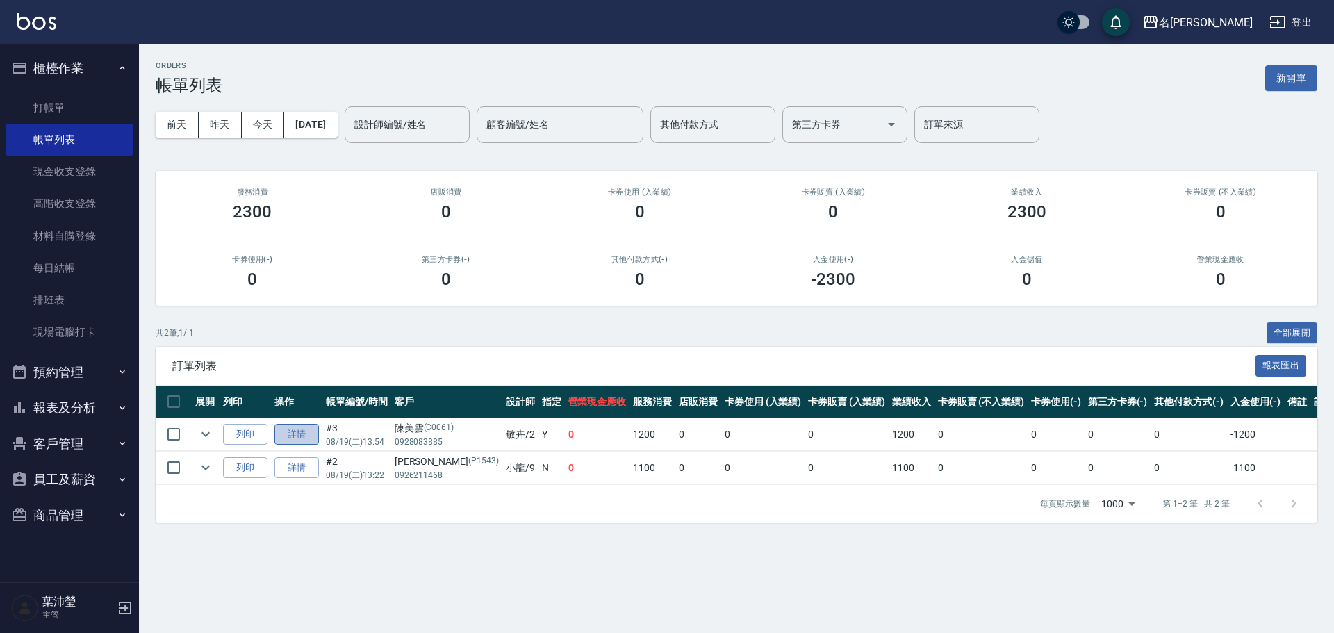
click at [302, 438] on link "詳情" at bounding box center [296, 435] width 44 height 22
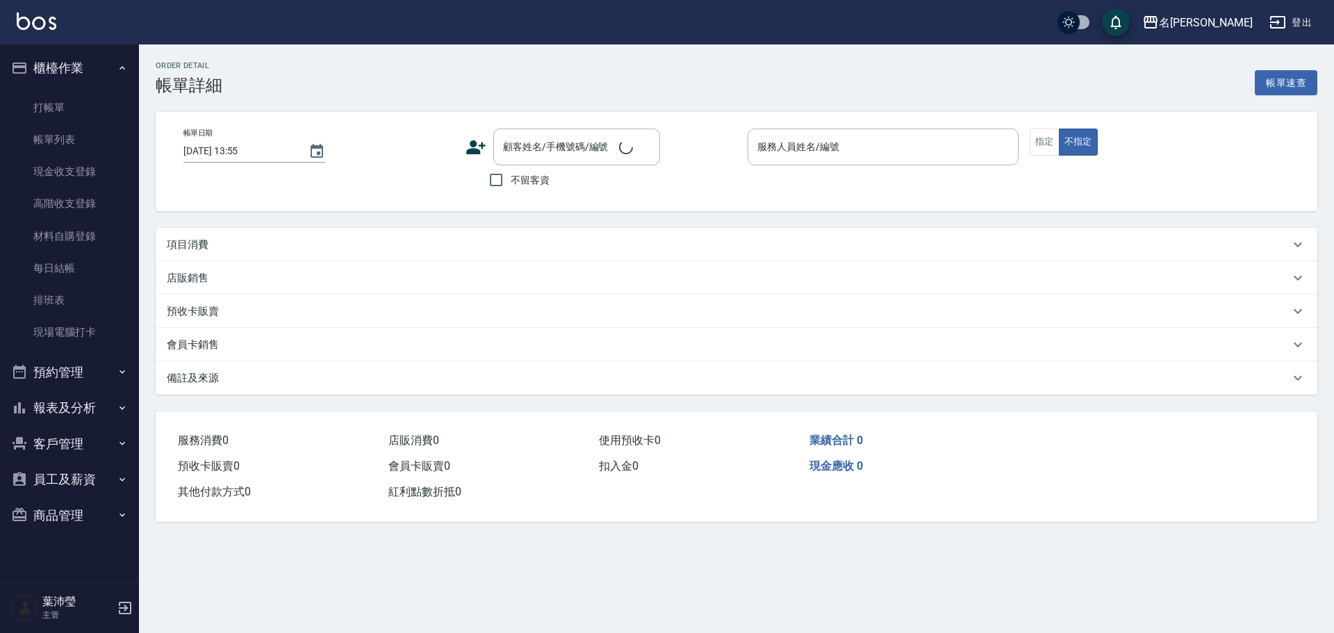
type input "[DATE] 13:54"
type input "敏卉-2"
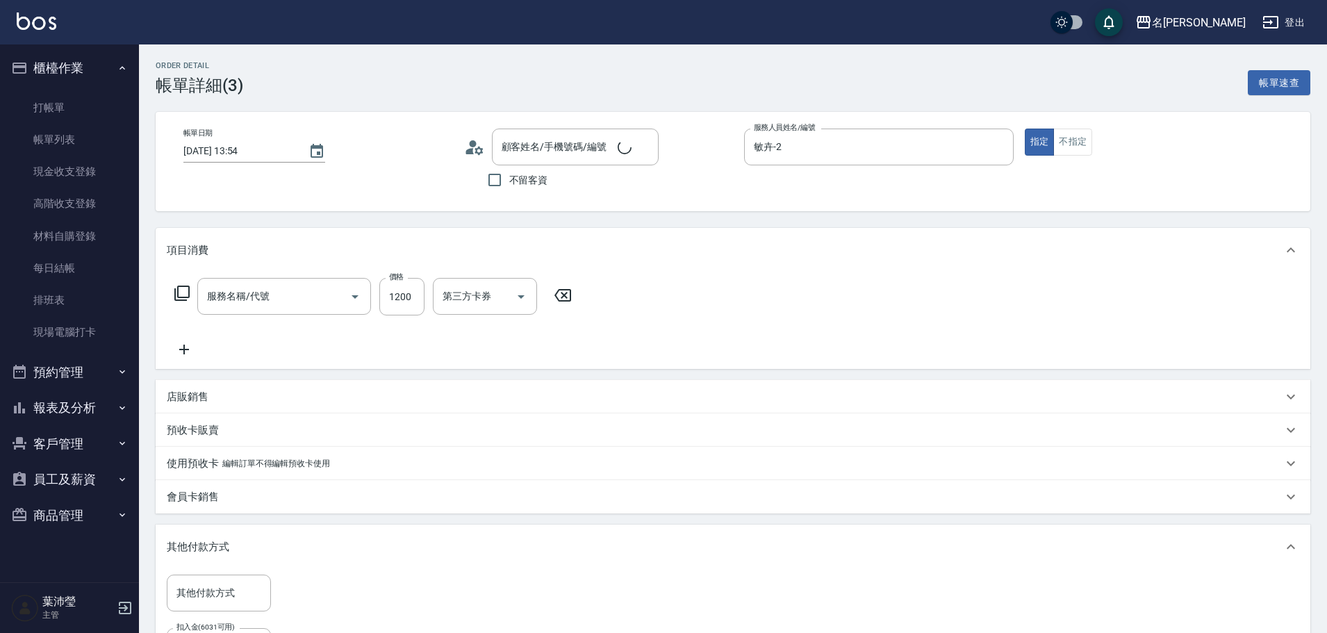
type input "頭皮全療程(102)"
type input "[PERSON_NAME]/0928083885/C0061"
click at [179, 288] on icon at bounding box center [181, 293] width 15 height 15
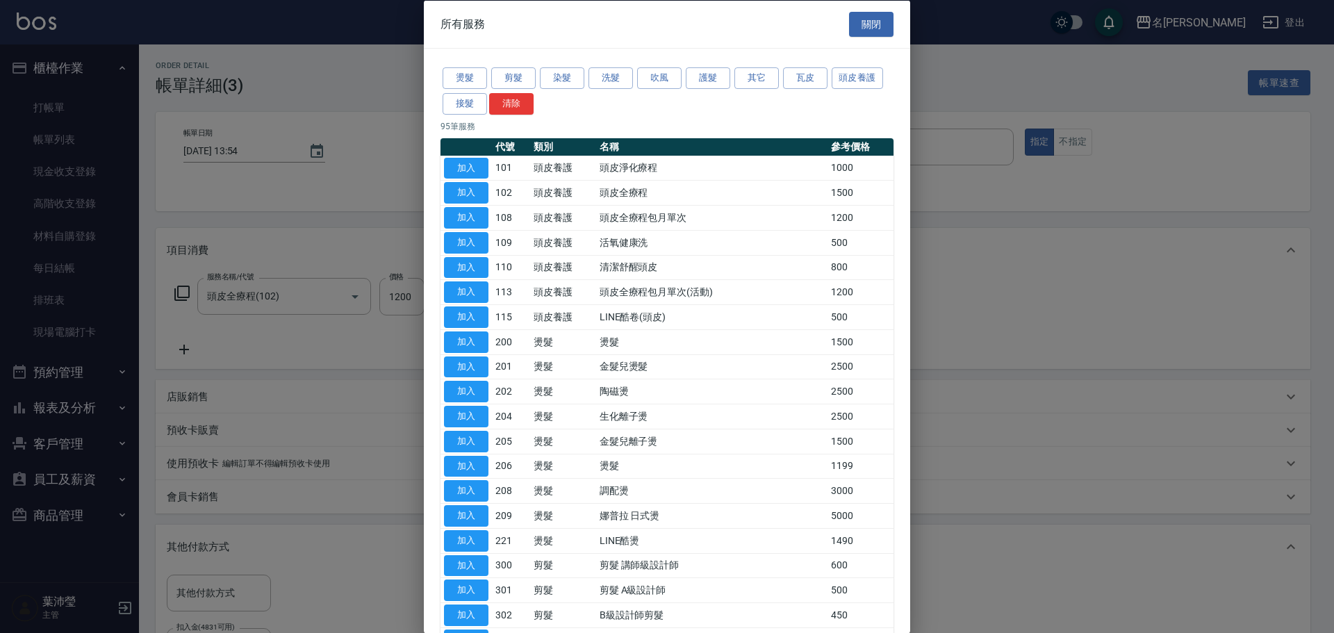
drag, startPoint x: 841, startPoint y: 79, endPoint x: 788, endPoint y: 99, distance: 56.8
click at [801, 104] on div "燙髮 剪髮 染髮 洗髮 吹風 護髮 其它 瓦皮 頭皮養護 接髮 清除" at bounding box center [667, 90] width 453 height 51
click at [755, 80] on button "其它" at bounding box center [757, 78] width 44 height 22
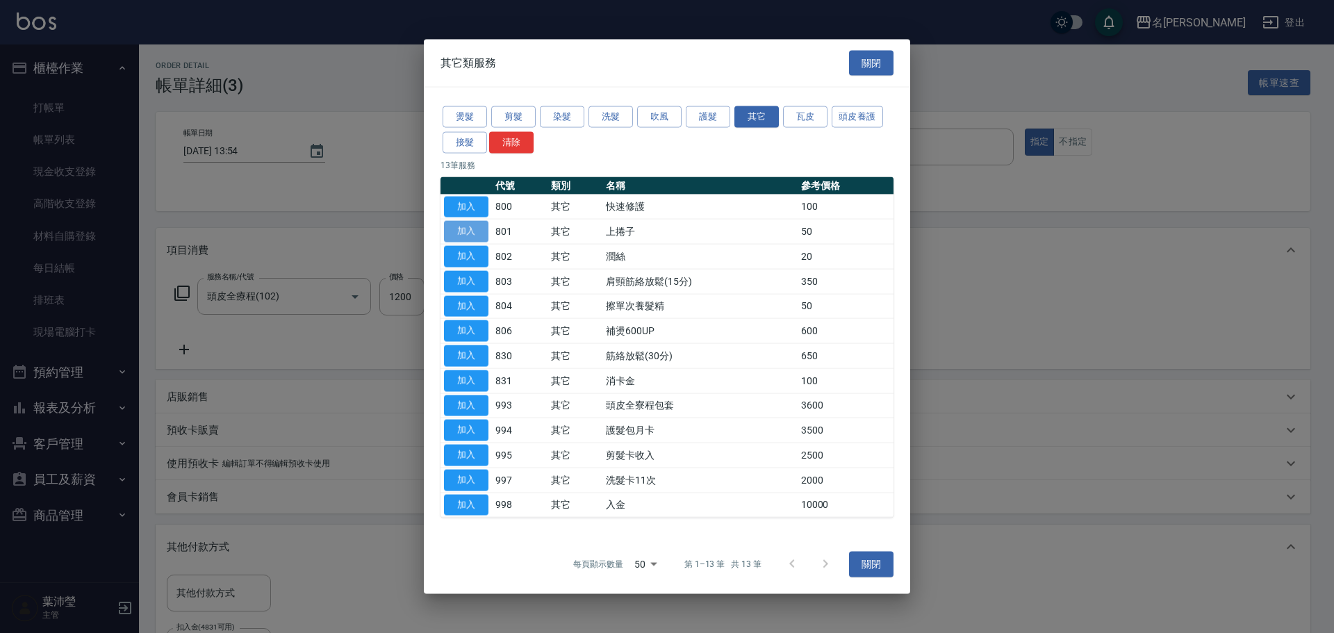
click at [475, 229] on button "加入" at bounding box center [466, 232] width 44 height 22
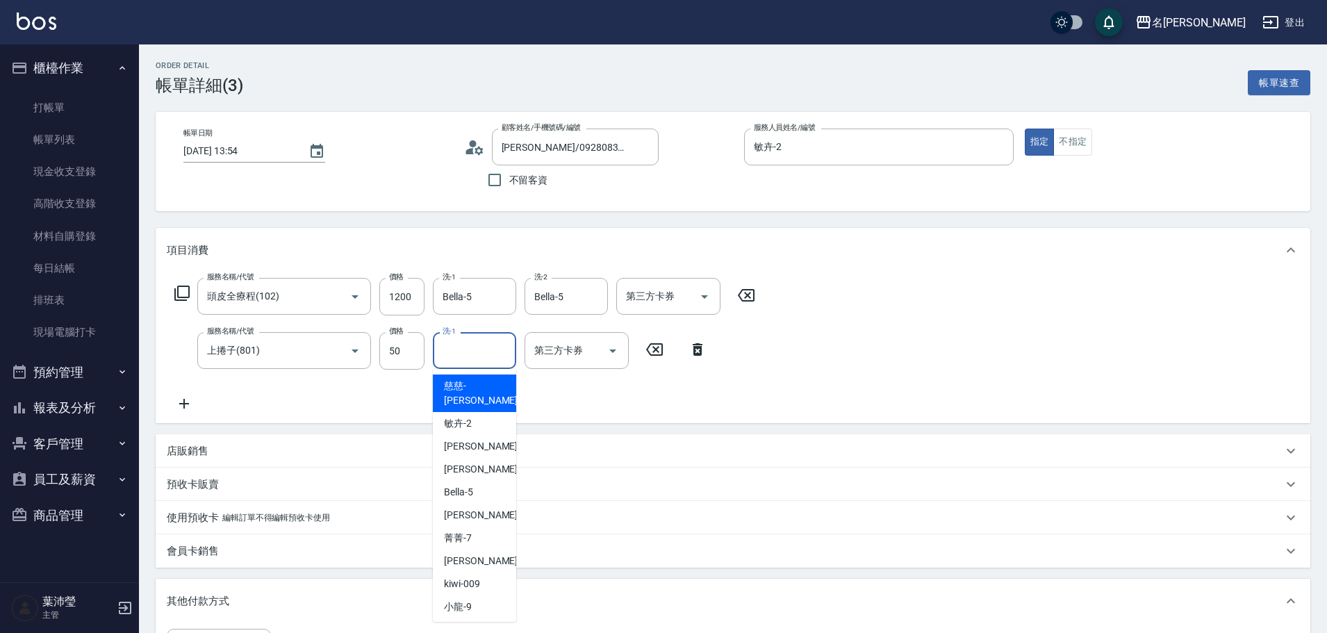
click at [484, 358] on input "洗-1" at bounding box center [474, 350] width 71 height 24
click at [475, 482] on div "Bella -5" at bounding box center [474, 492] width 83 height 23
type input "Bella-5"
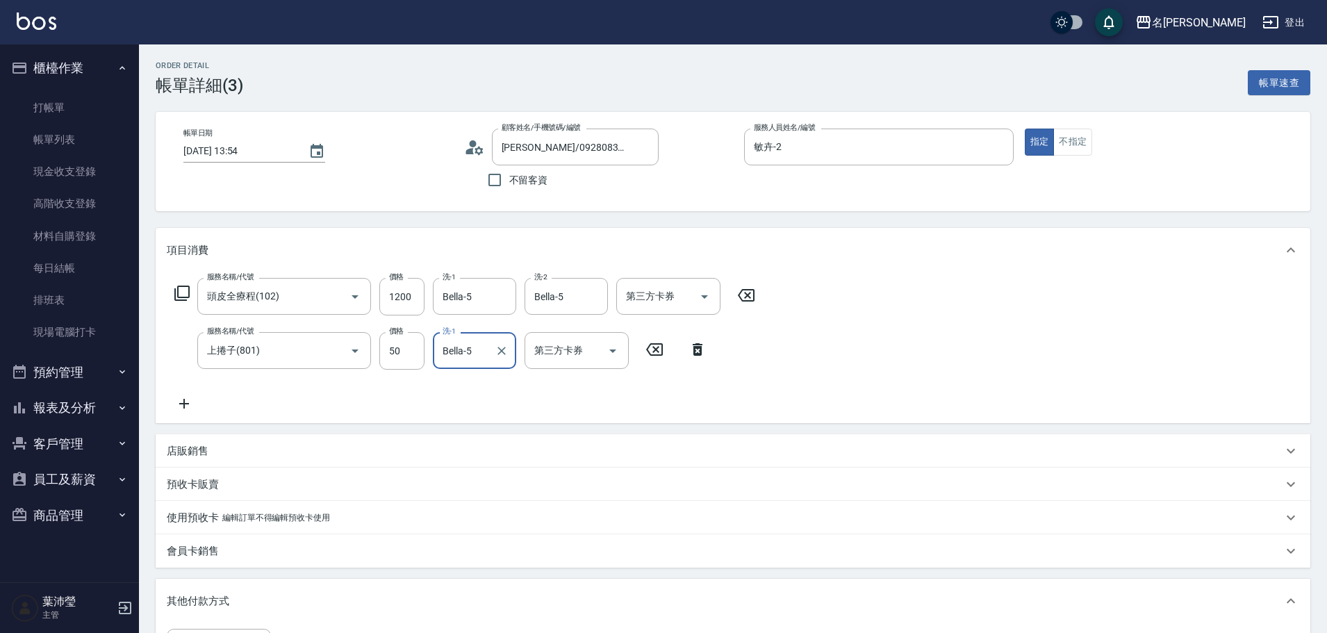
scroll to position [293, 0]
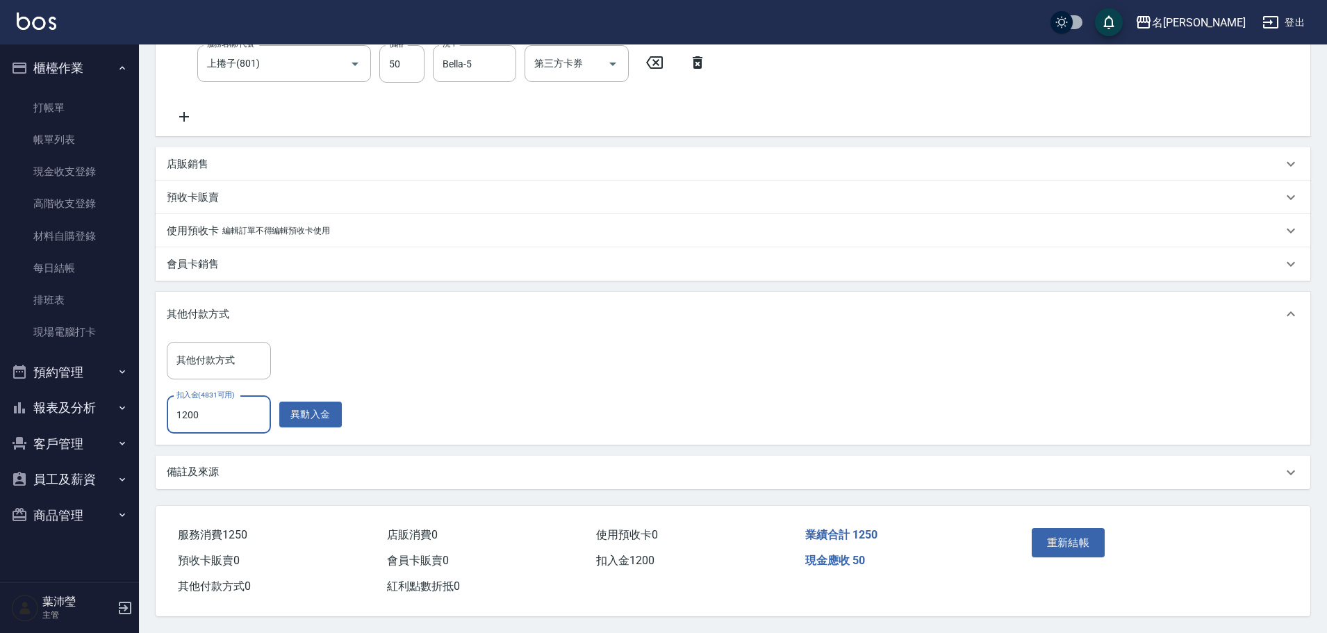
click at [213, 410] on input "1200" at bounding box center [219, 415] width 104 height 38
type input "1250"
click at [1056, 536] on button "重新結帳" at bounding box center [1069, 542] width 74 height 29
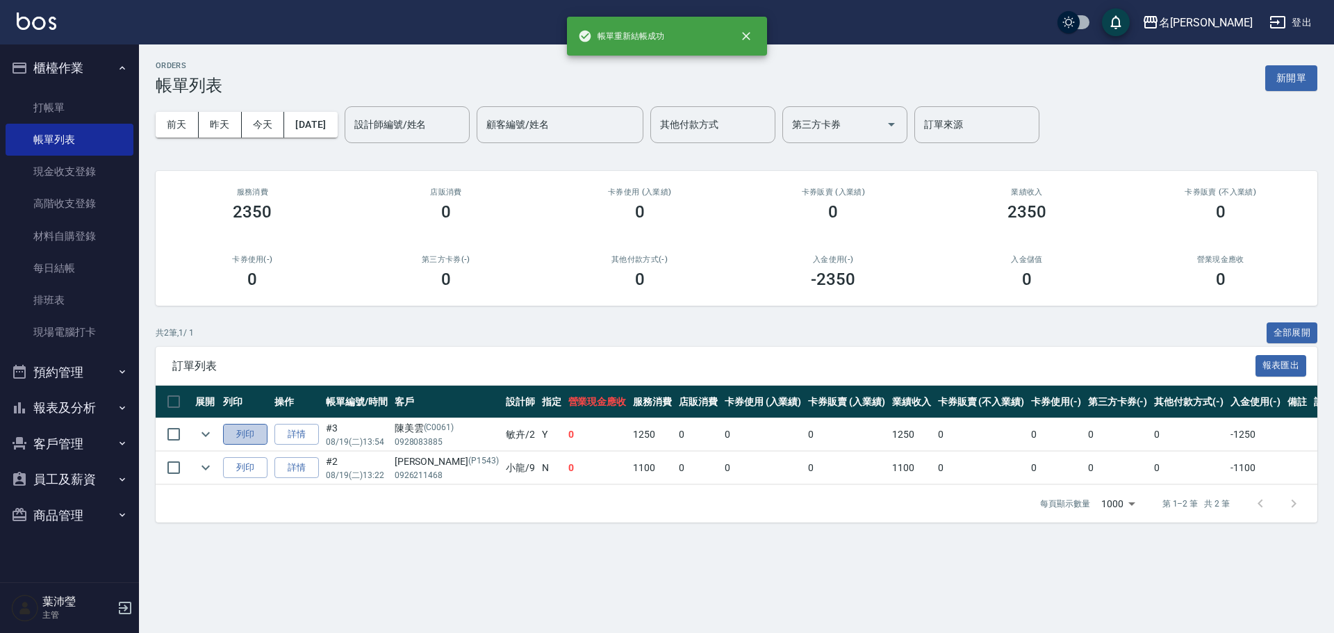
click at [247, 436] on button "列印" at bounding box center [245, 435] width 44 height 22
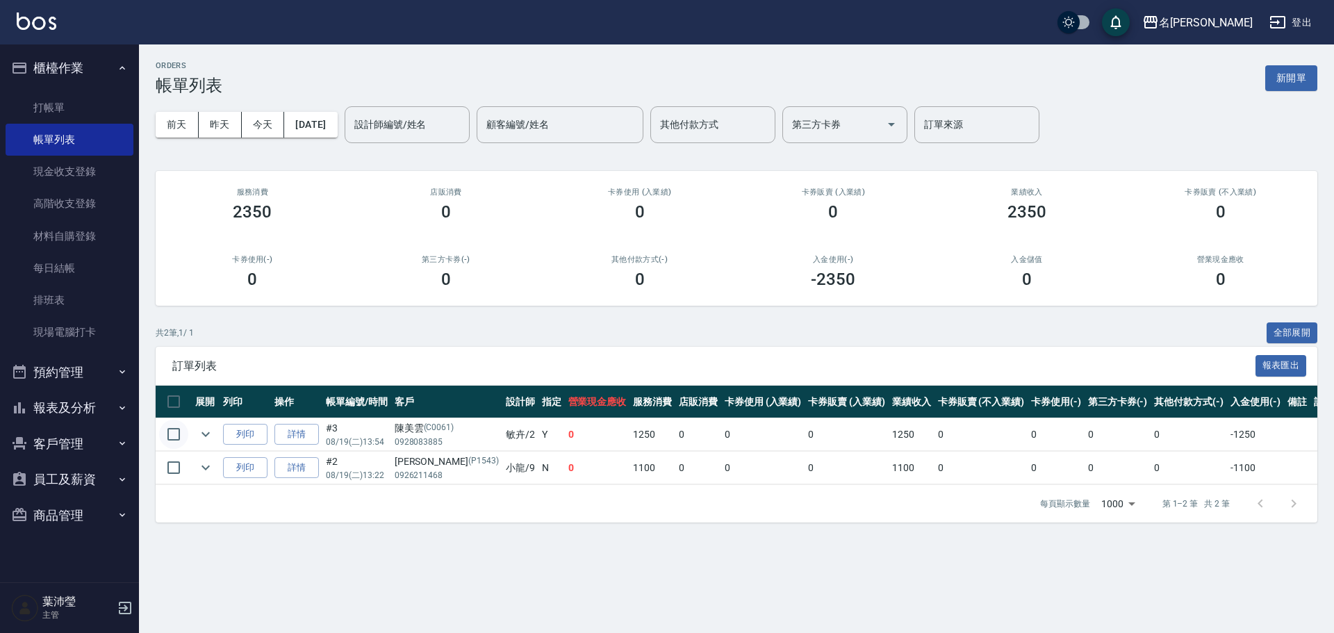
drag, startPoint x: 860, startPoint y: 386, endPoint x: 174, endPoint y: 434, distance: 688.2
click at [174, 434] on input "checkbox" at bounding box center [173, 434] width 29 height 29
checkbox input "true"
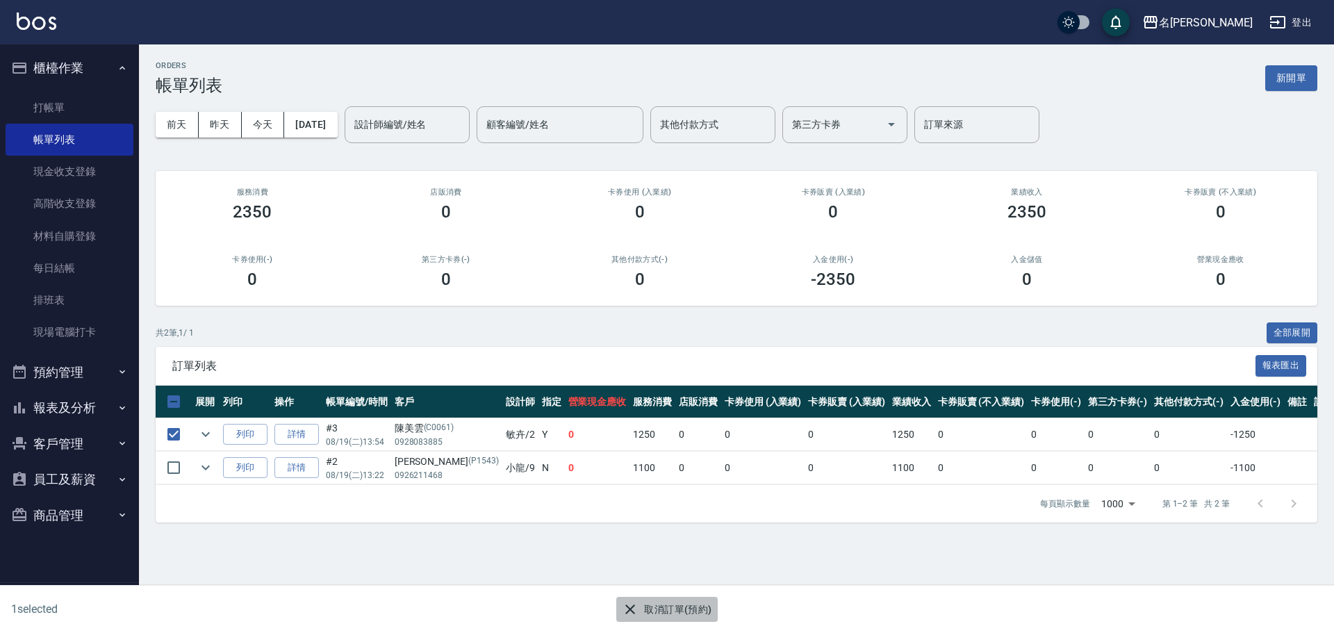
click at [632, 607] on icon "button" at bounding box center [630, 610] width 10 height 10
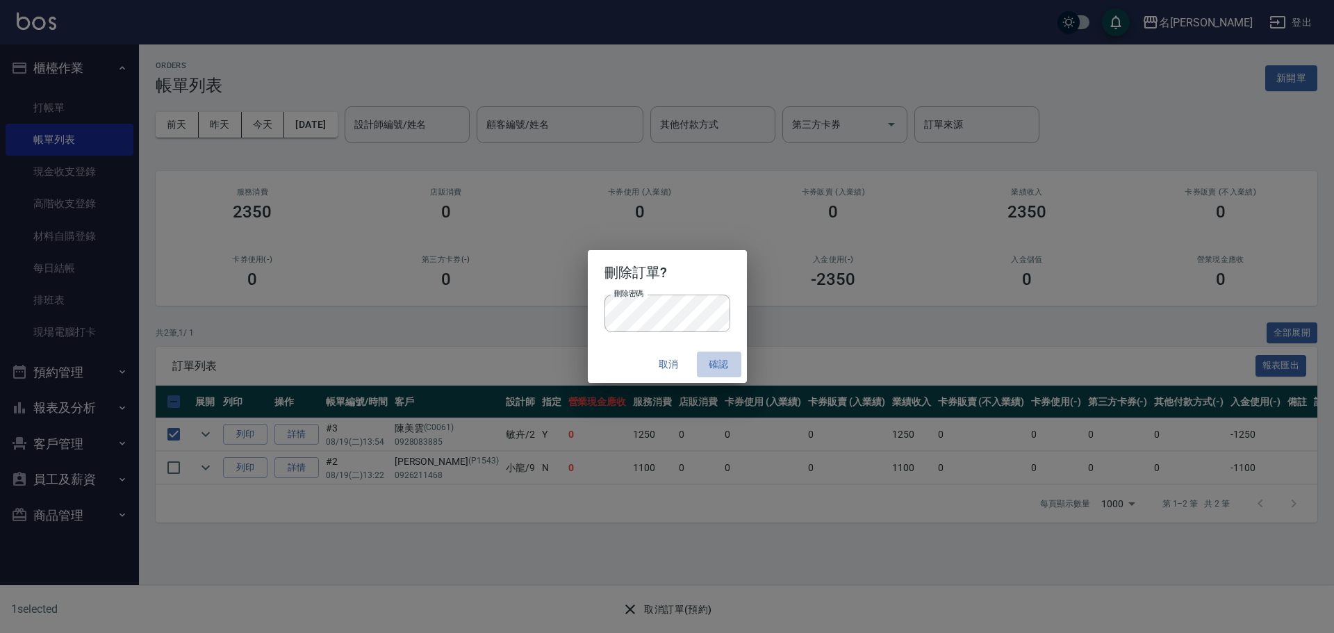
click at [716, 359] on button "確認" at bounding box center [719, 365] width 44 height 26
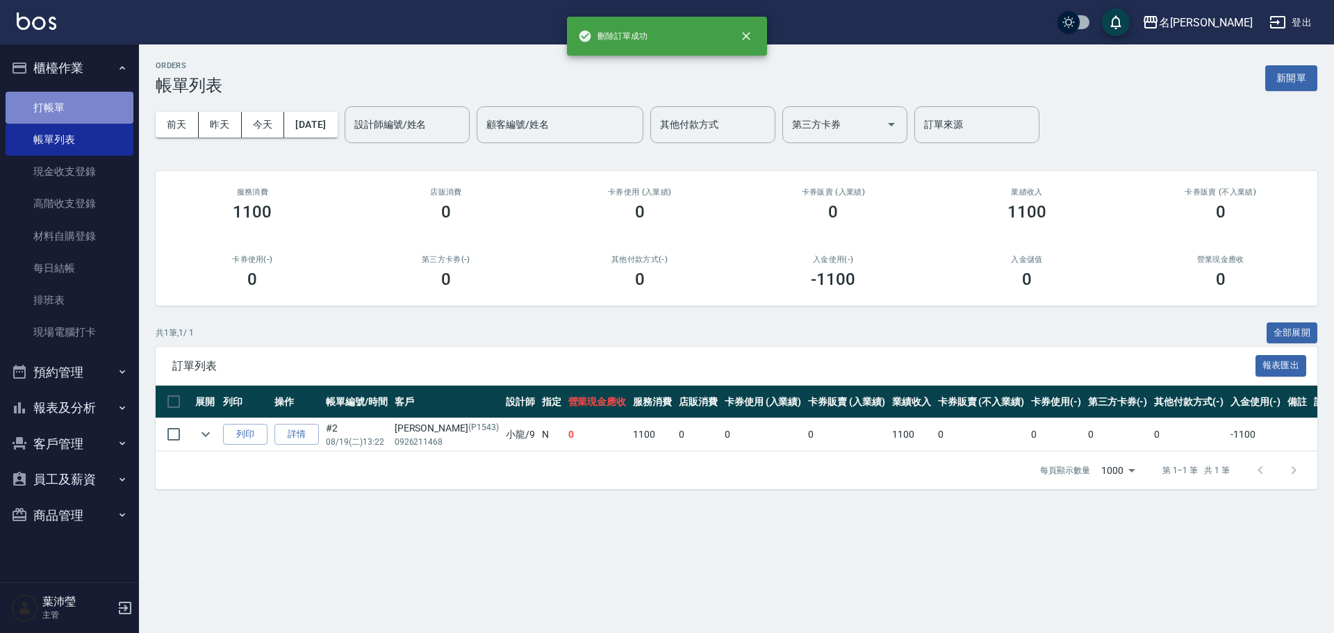
click at [118, 107] on link "打帳單" at bounding box center [70, 108] width 128 height 32
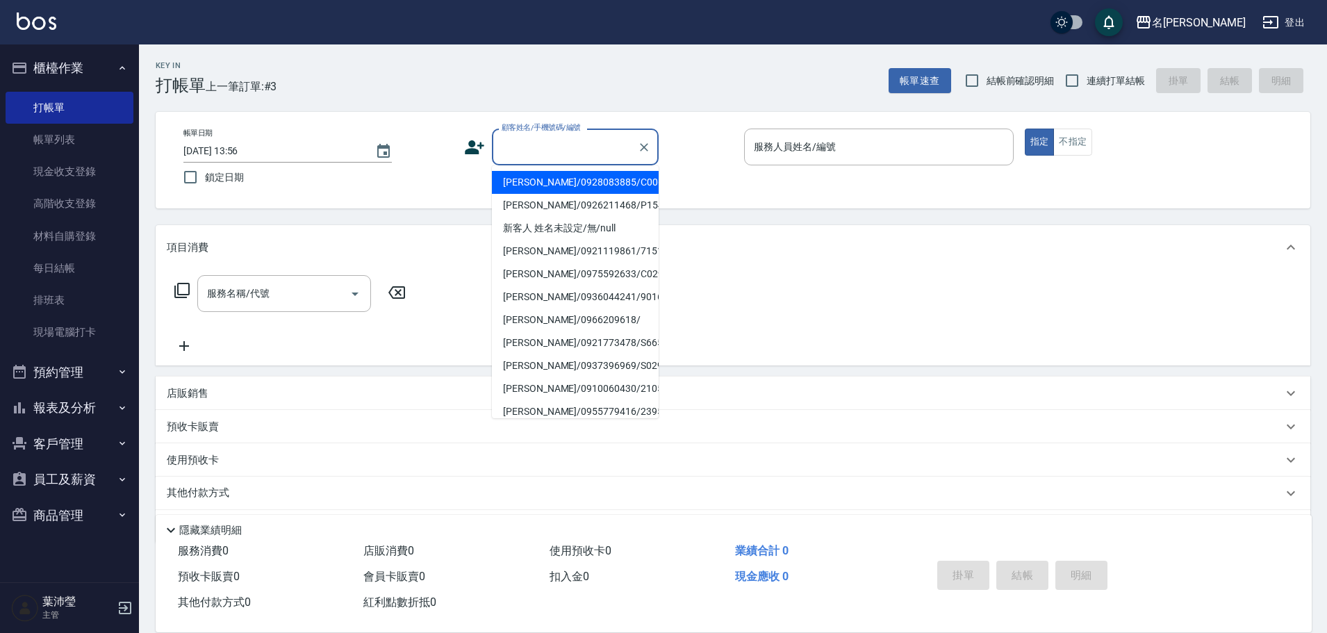
click at [541, 149] on input "顧客姓名/手機號碼/編號" at bounding box center [564, 147] width 133 height 24
click at [533, 186] on li "[PERSON_NAME]/0928083885/C0061" at bounding box center [575, 182] width 167 height 23
type input "[PERSON_NAME]/0928083885/C0061"
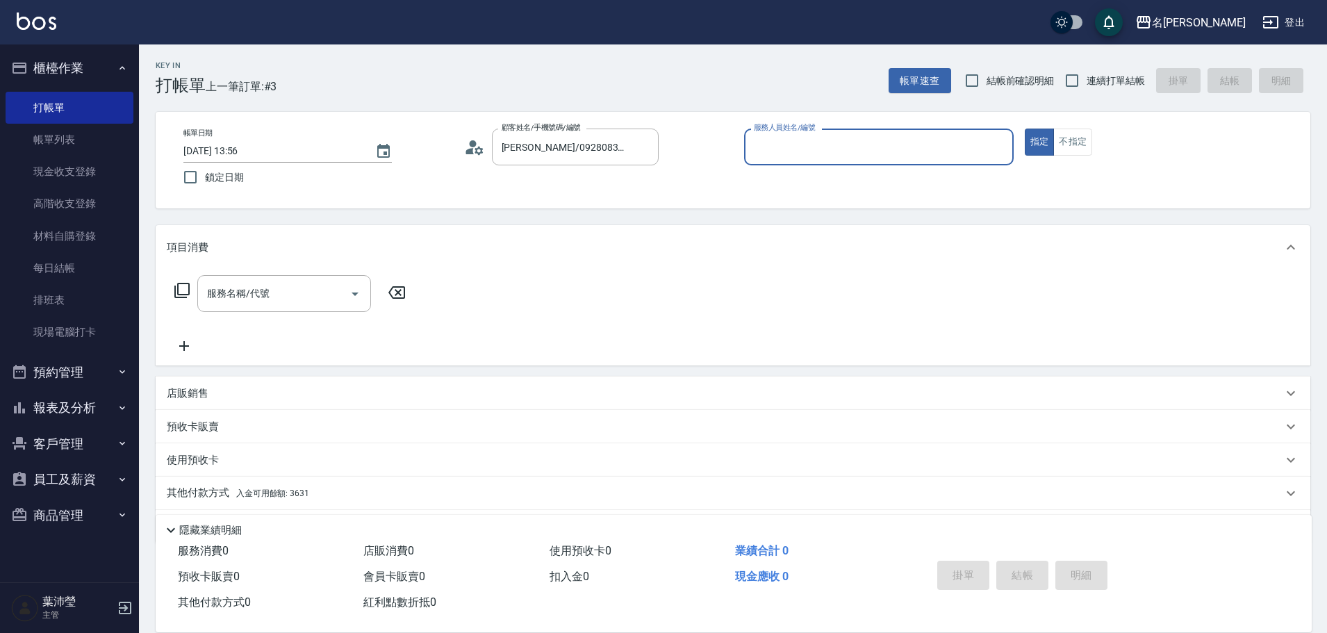
type input "敏卉-2"
click at [181, 288] on icon at bounding box center [182, 290] width 17 height 17
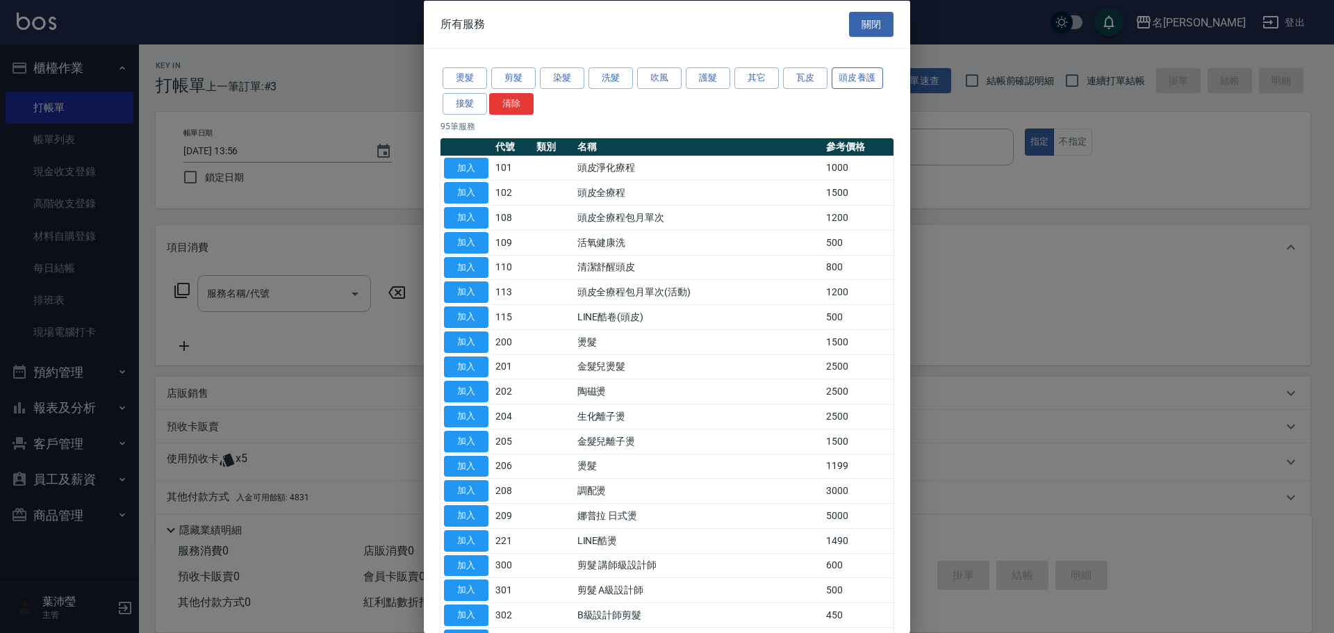
click at [857, 77] on button "頭皮養護" at bounding box center [857, 78] width 51 height 22
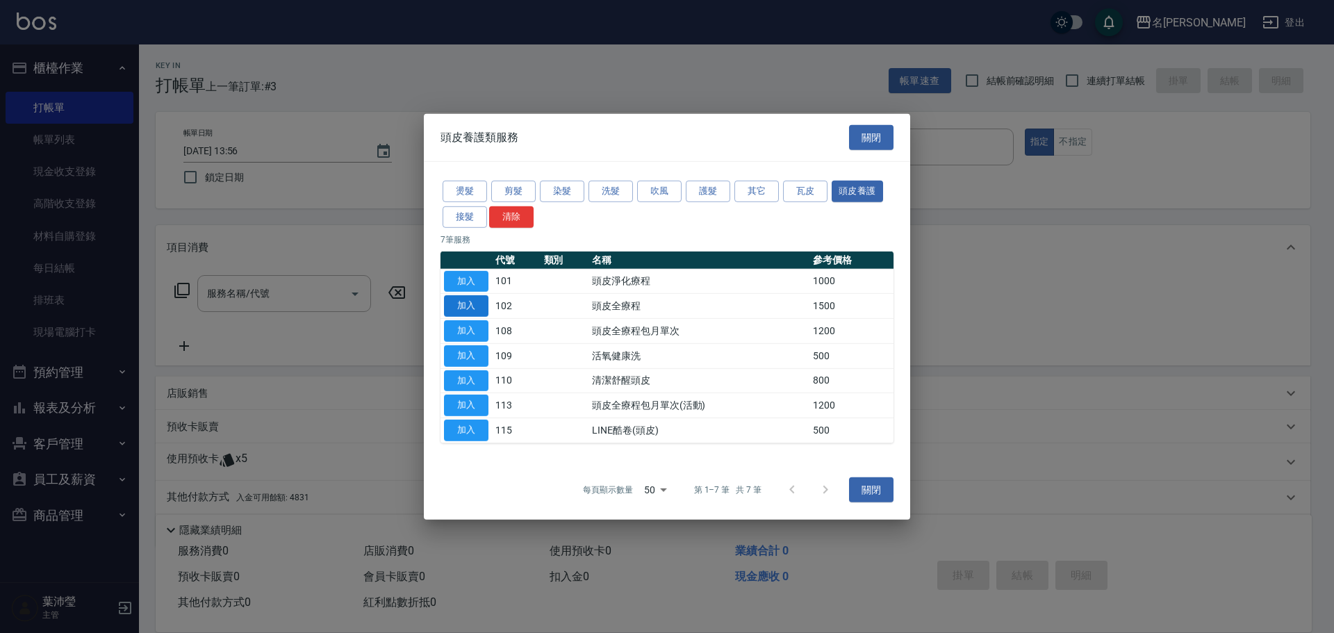
click at [461, 307] on button "加入" at bounding box center [466, 306] width 44 height 22
type input "頭皮全療程(102)"
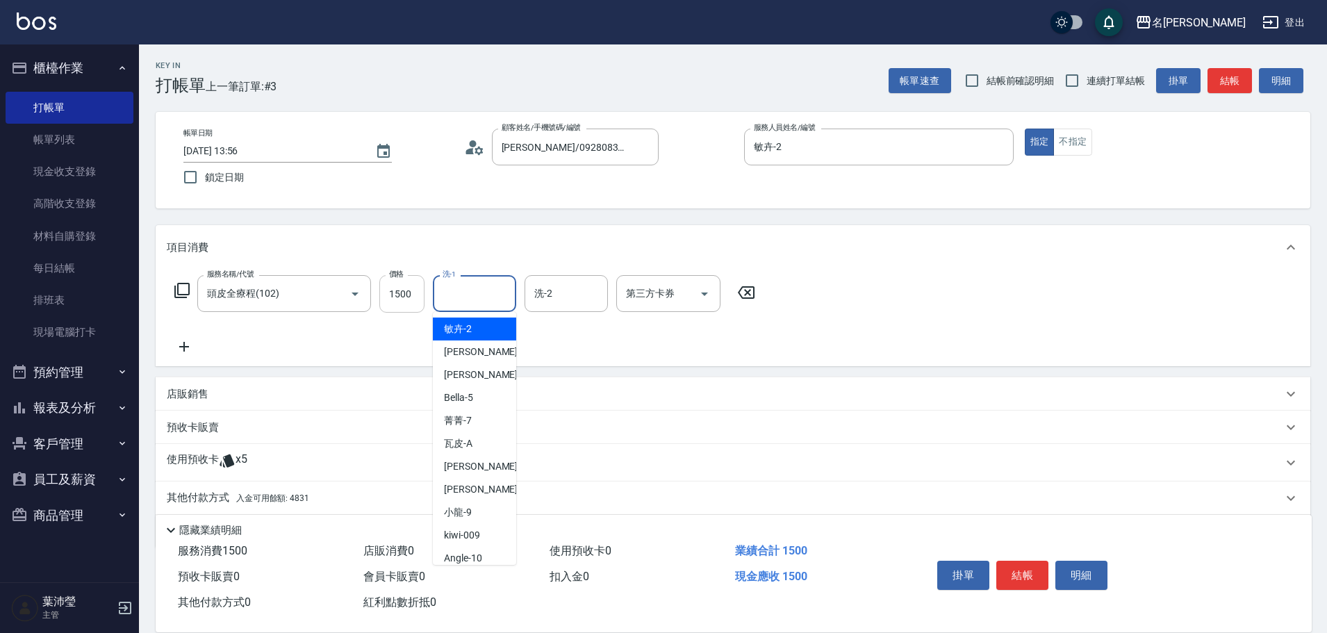
drag, startPoint x: 482, startPoint y: 291, endPoint x: 411, endPoint y: 299, distance: 71.3
click at [433, 299] on div "洗-1" at bounding box center [474, 293] width 83 height 37
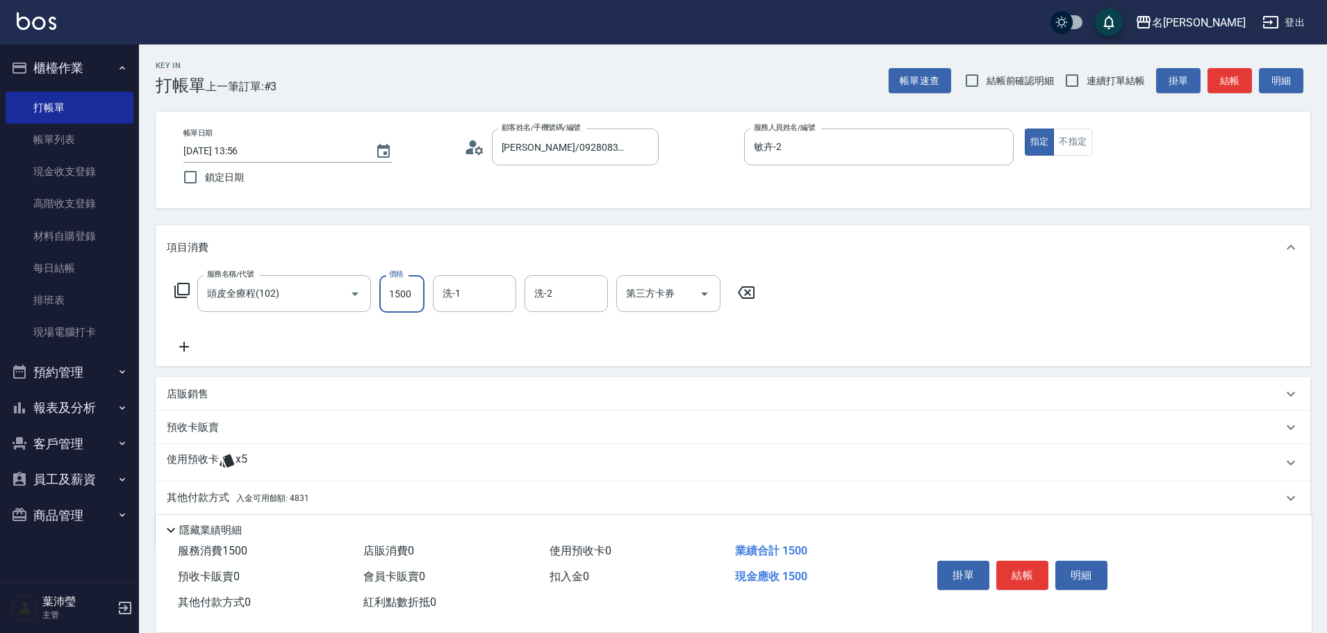
click at [411, 295] on input "1500" at bounding box center [401, 294] width 45 height 38
type input "1200"
click at [466, 295] on input "洗-1" at bounding box center [474, 293] width 71 height 24
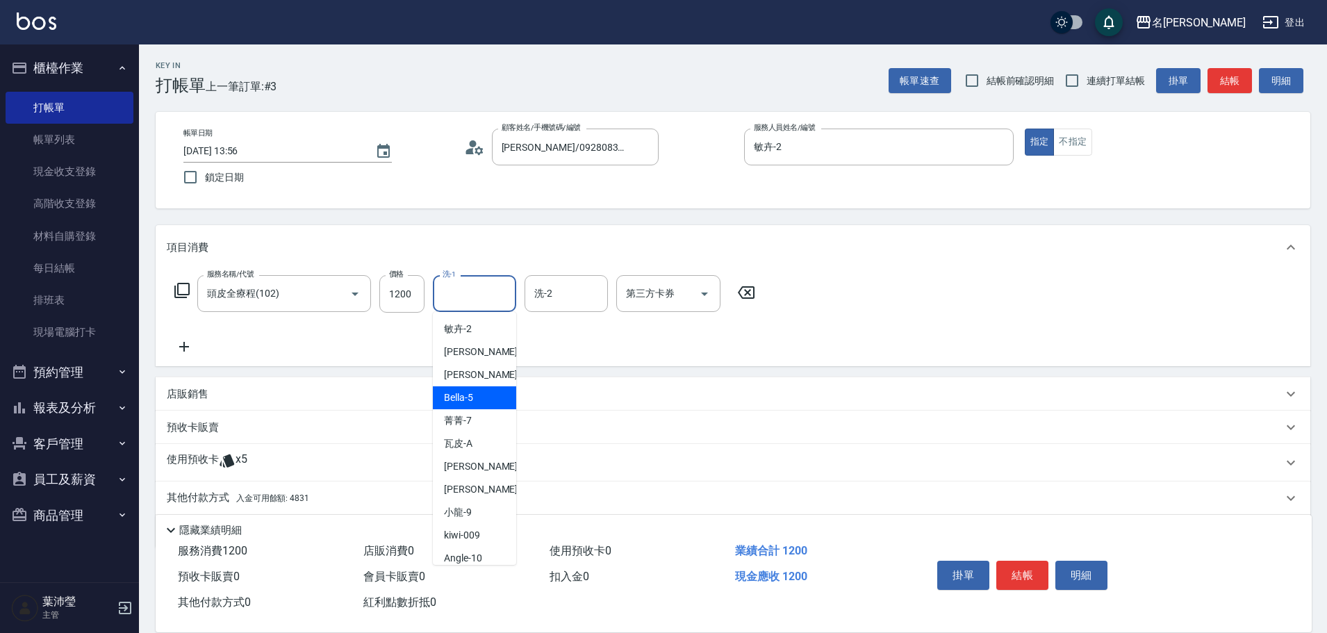
click at [474, 399] on div "Bella -5" at bounding box center [474, 397] width 83 height 23
type input "Bella-5"
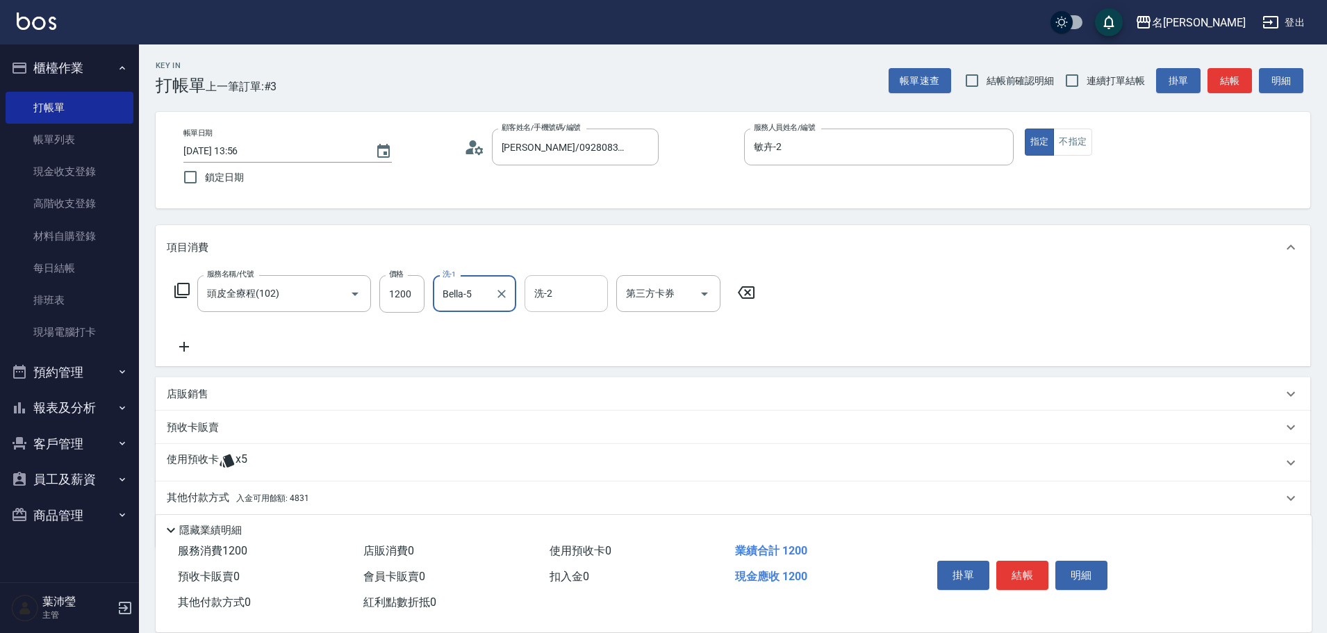
click at [548, 290] on input "洗-2" at bounding box center [566, 293] width 71 height 24
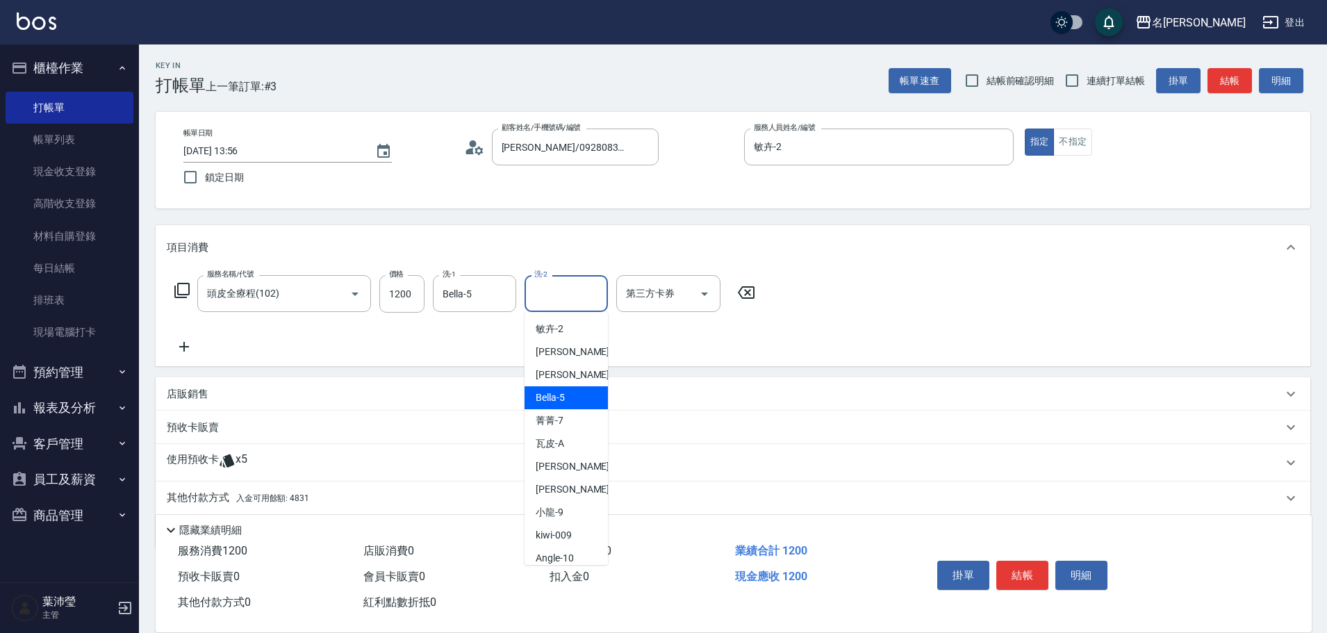
click at [583, 405] on div "Bella -5" at bounding box center [566, 397] width 83 height 23
type input "Bella-5"
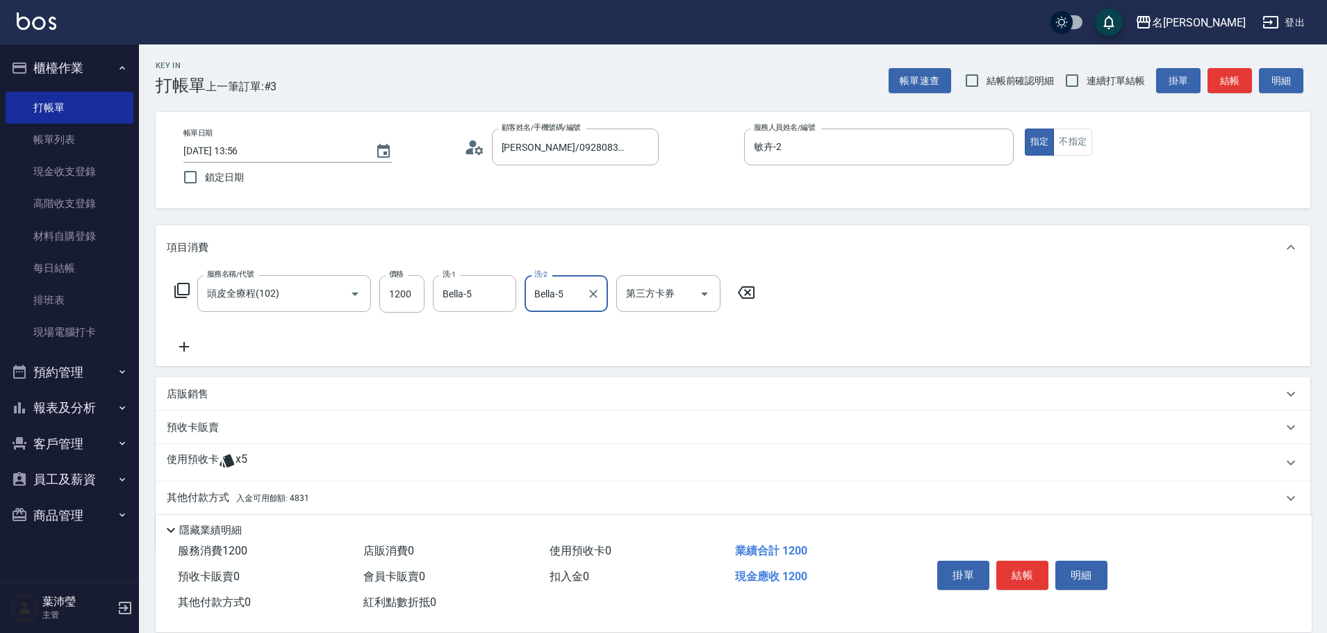
click at [208, 493] on p "其他付款方式 入金可用餘額: 4831" at bounding box center [238, 498] width 142 height 15
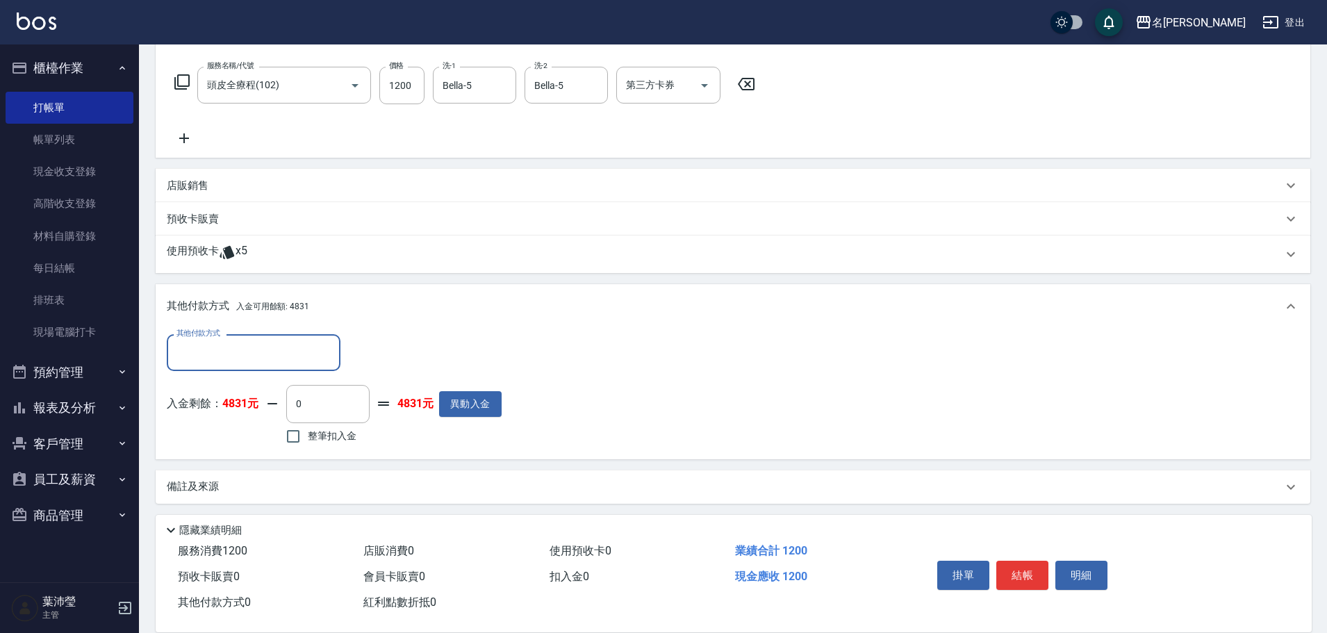
scroll to position [213, 0]
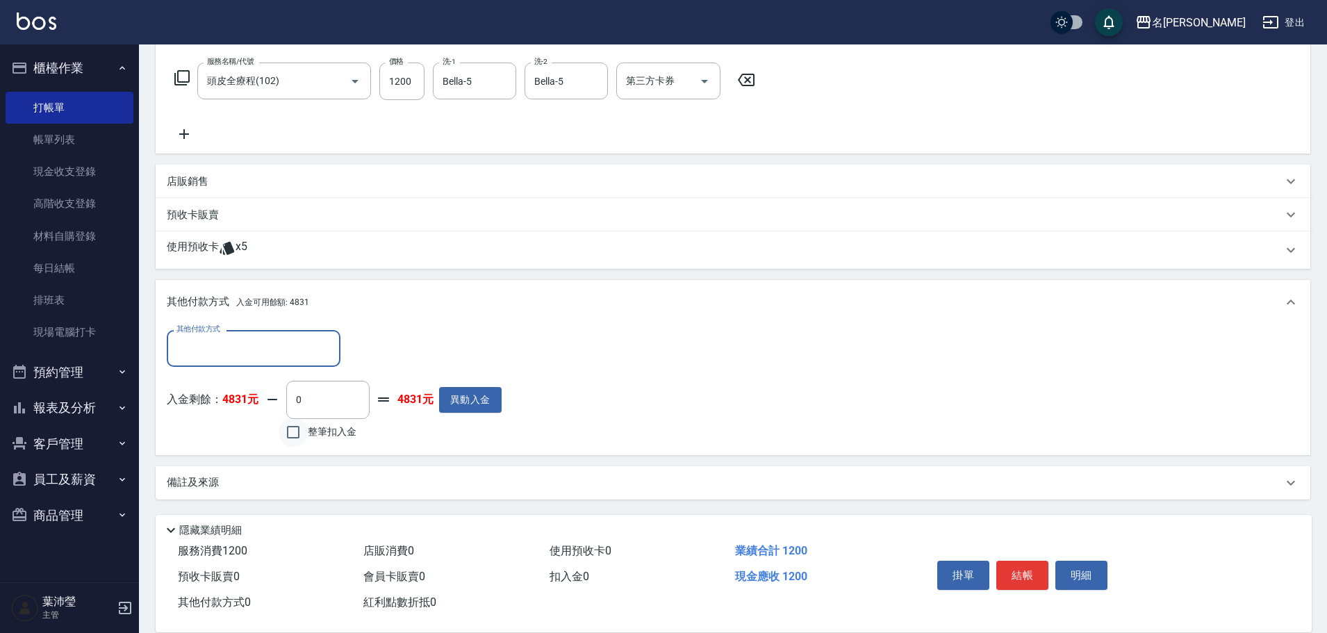
click at [297, 430] on input "整筆扣入金" at bounding box center [293, 432] width 29 height 29
checkbox input "true"
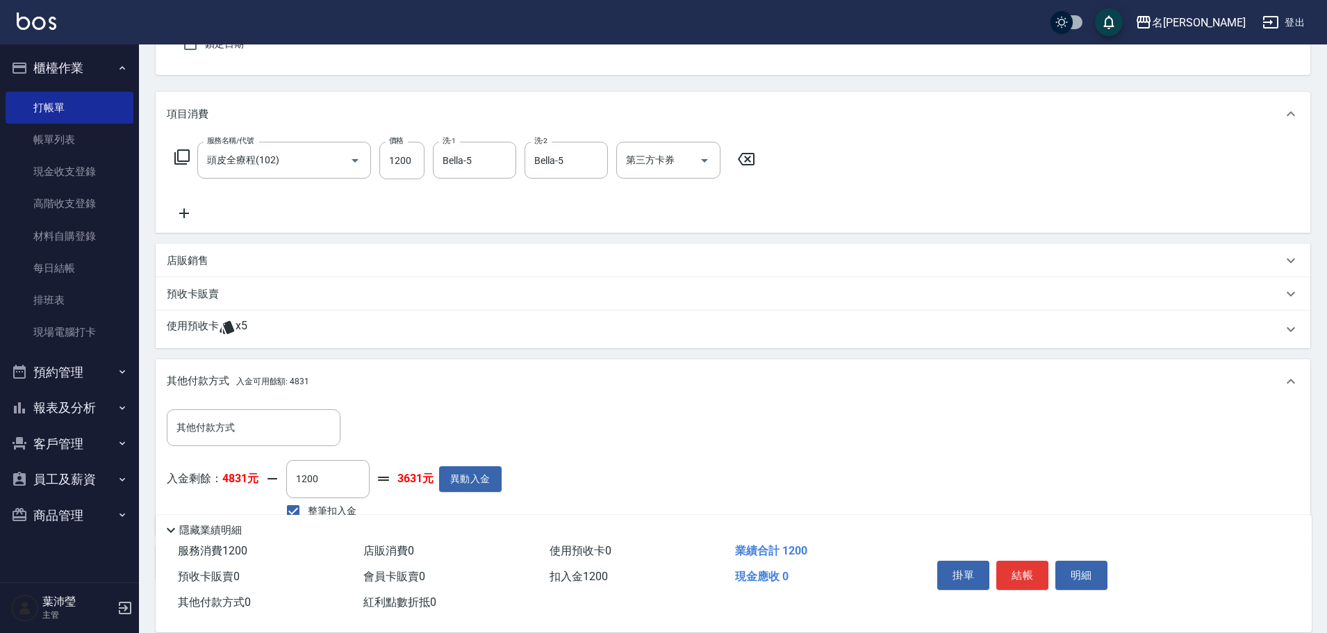
scroll to position [119, 0]
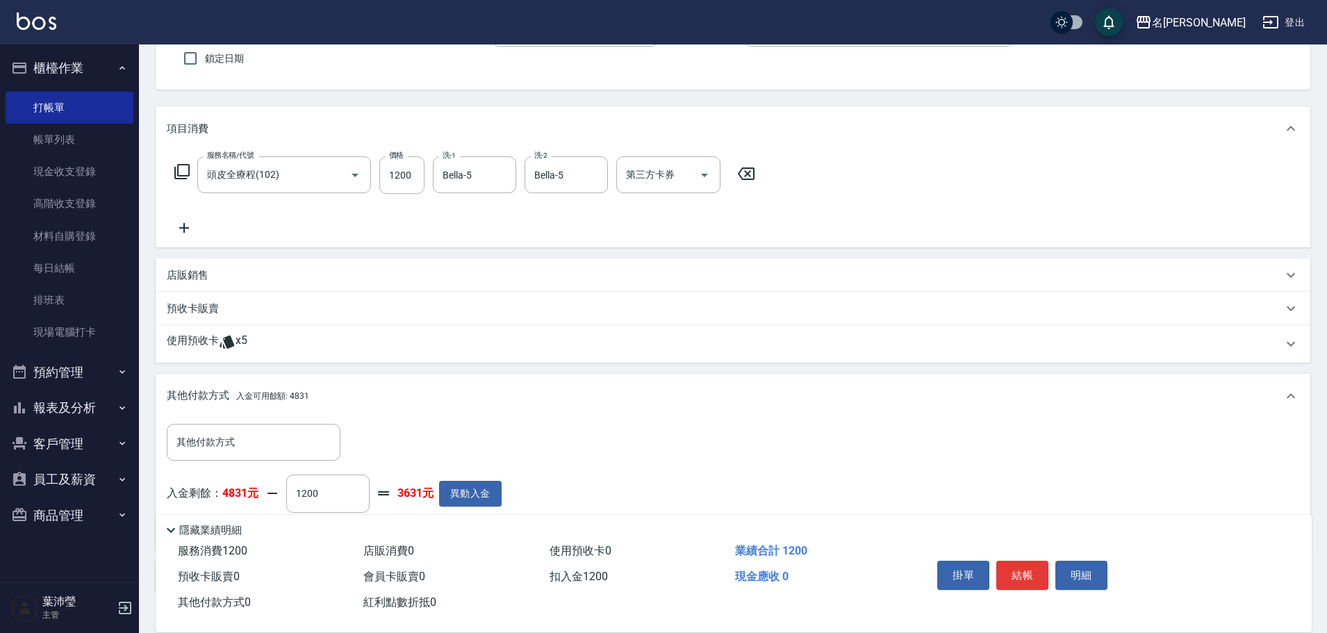
click at [186, 170] on icon at bounding box center [182, 171] width 17 height 17
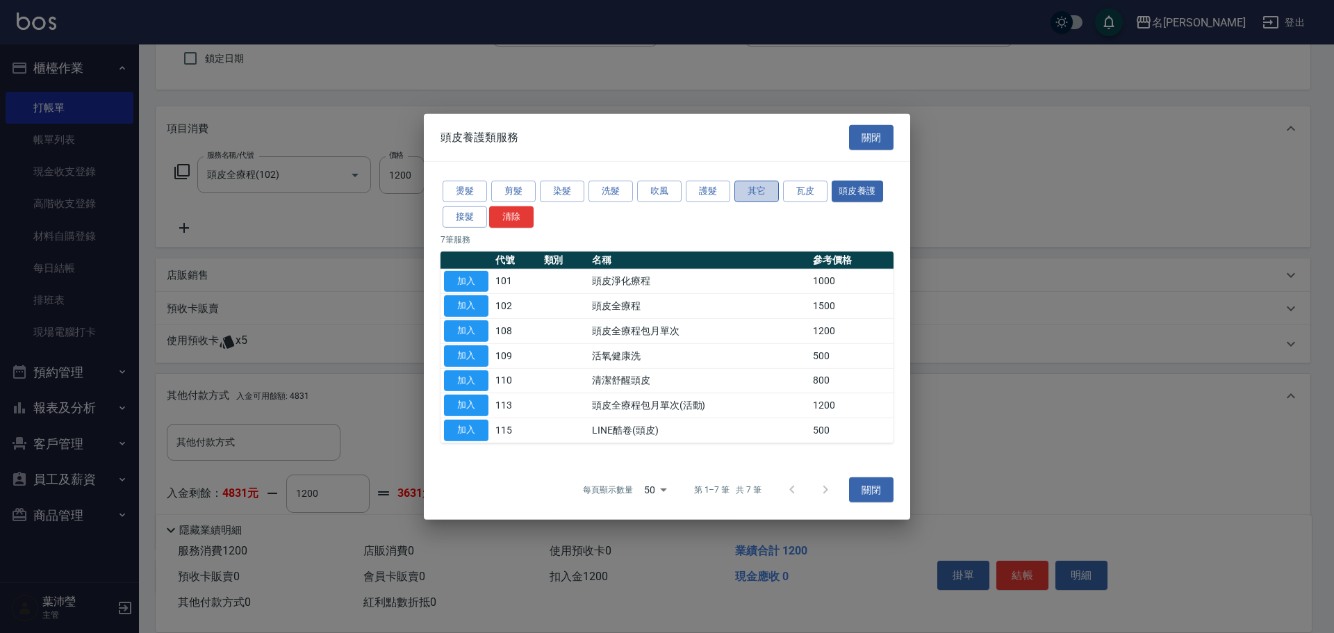
click at [760, 187] on button "其它" at bounding box center [757, 192] width 44 height 22
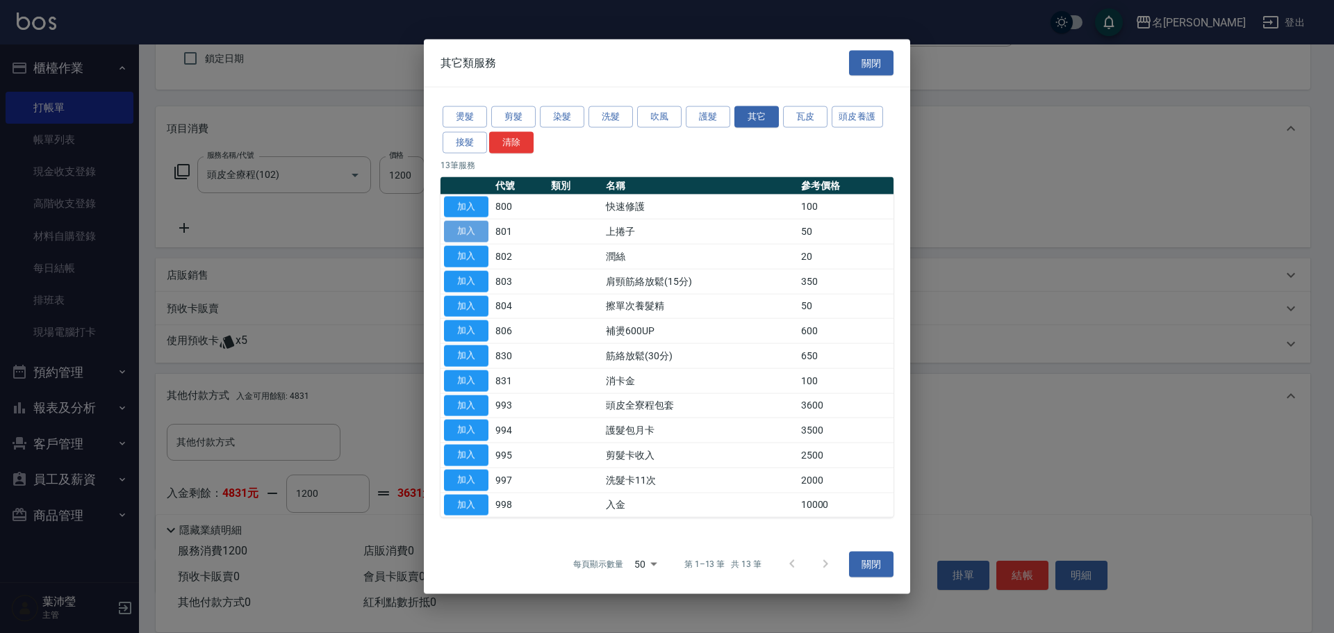
click at [473, 229] on button "加入" at bounding box center [466, 232] width 44 height 22
type input "0"
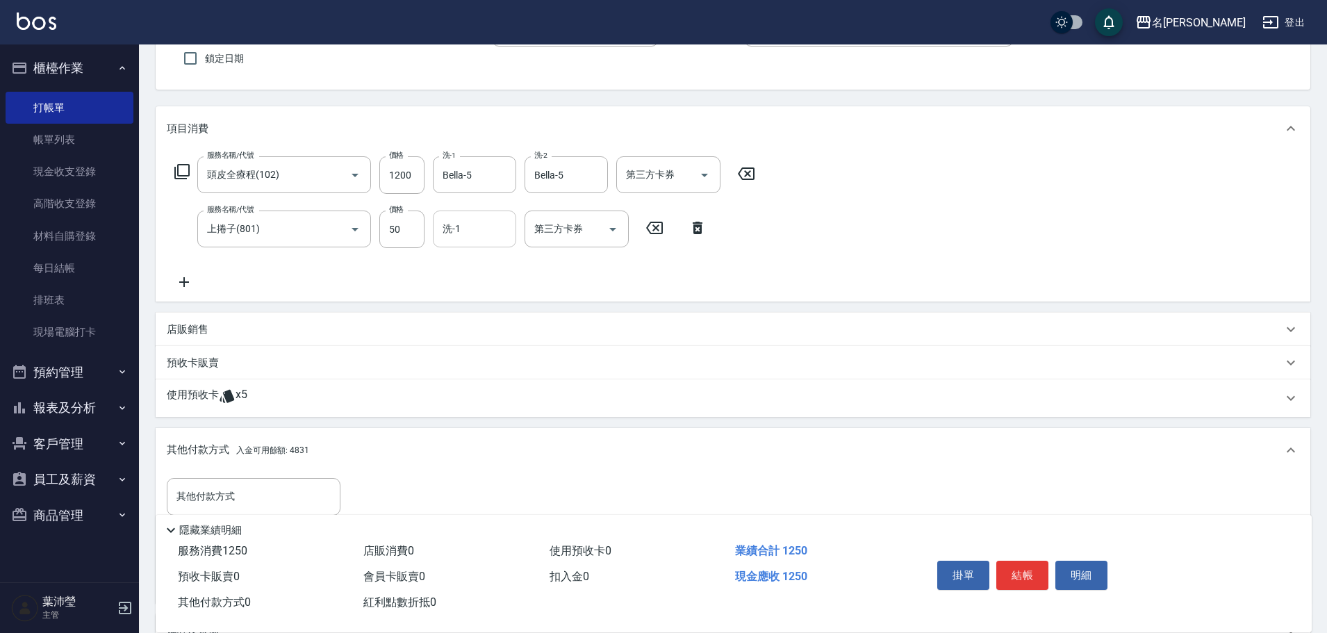
click at [473, 233] on input "洗-1" at bounding box center [474, 229] width 71 height 24
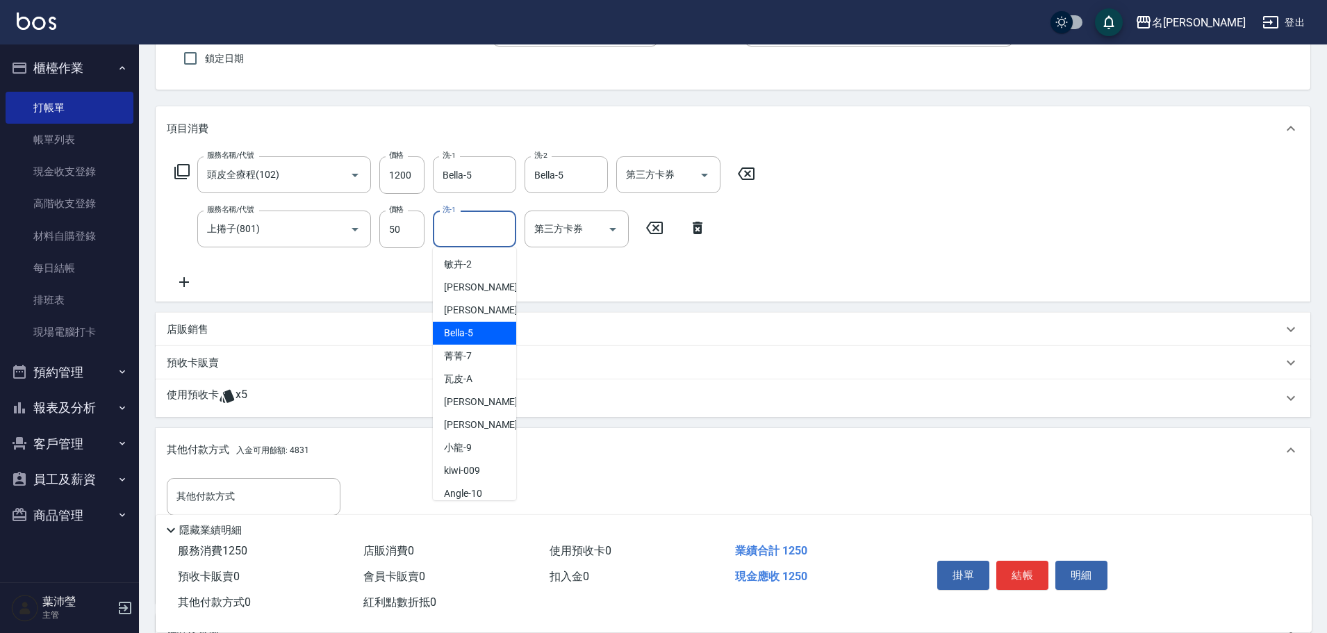
click at [473, 335] on div "Bella -5" at bounding box center [474, 333] width 83 height 23
type input "Bella-5"
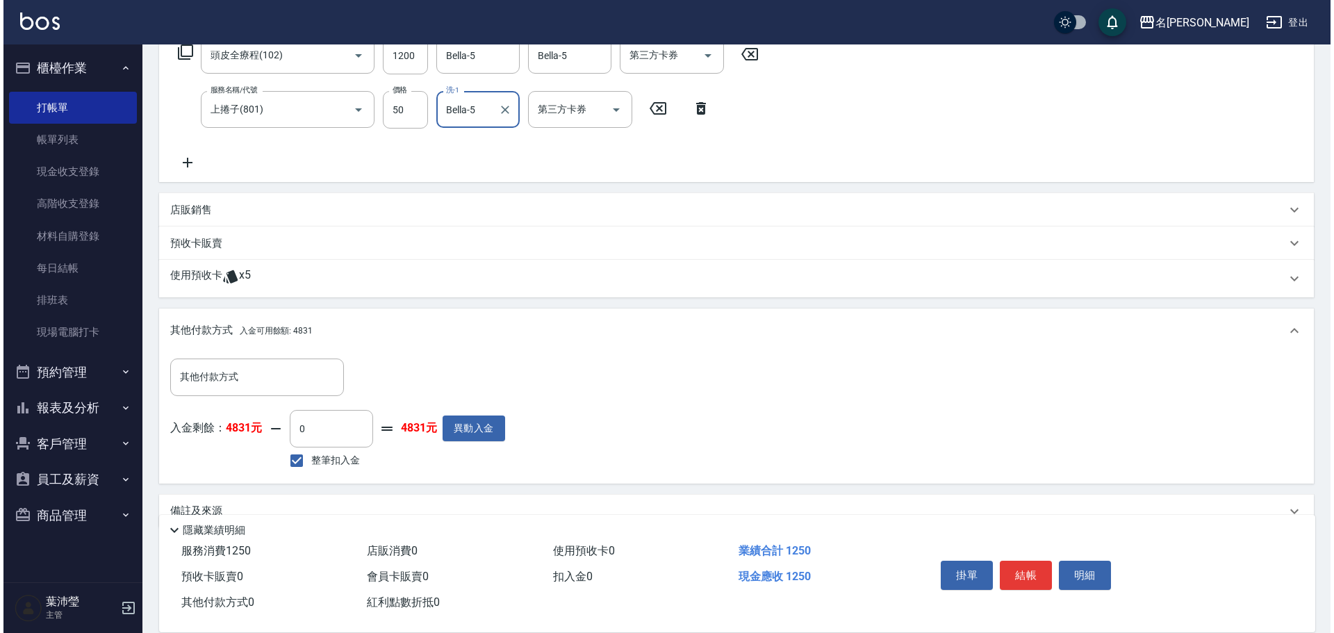
scroll to position [267, 0]
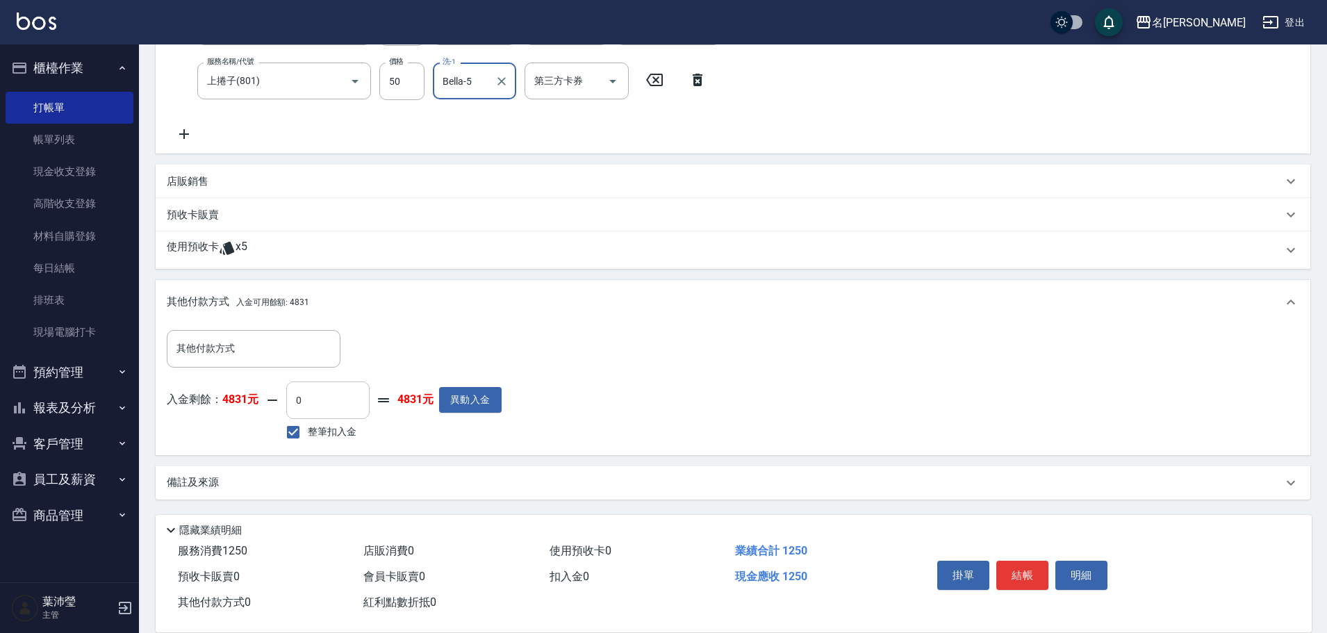
click at [290, 400] on input "0" at bounding box center [327, 401] width 83 height 38
type input "1250"
click at [1069, 566] on button "明細" at bounding box center [1082, 575] width 52 height 29
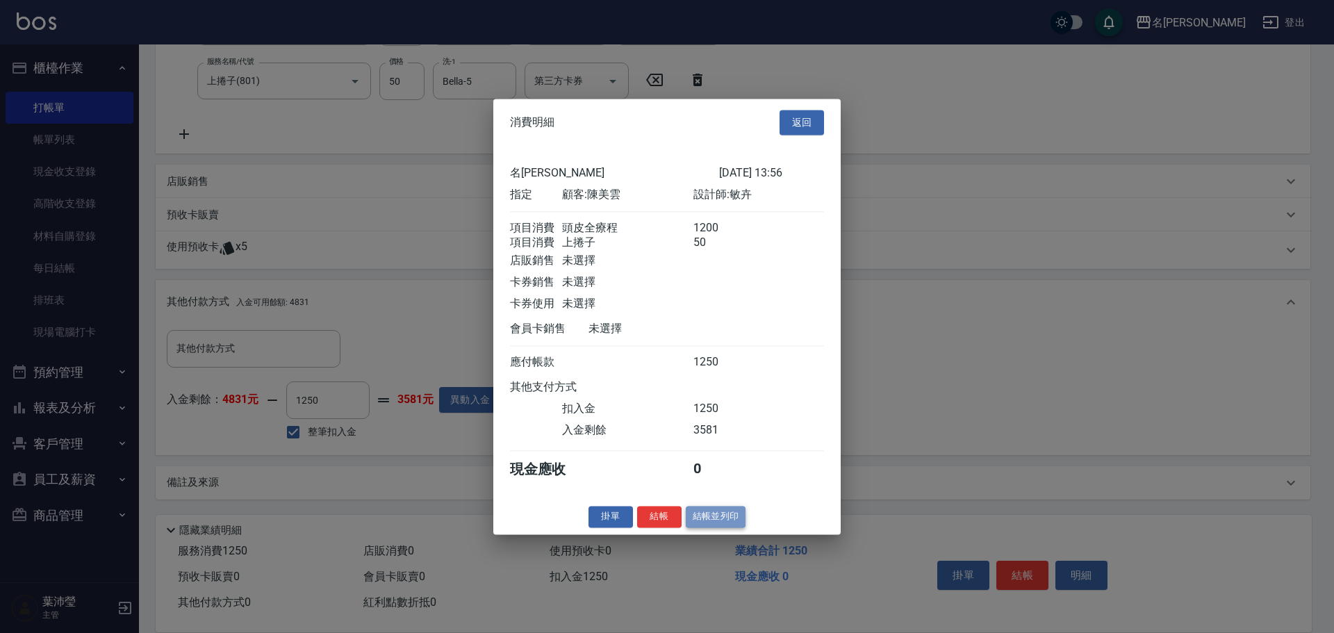
click at [712, 527] on button "結帳並列印" at bounding box center [716, 517] width 60 height 22
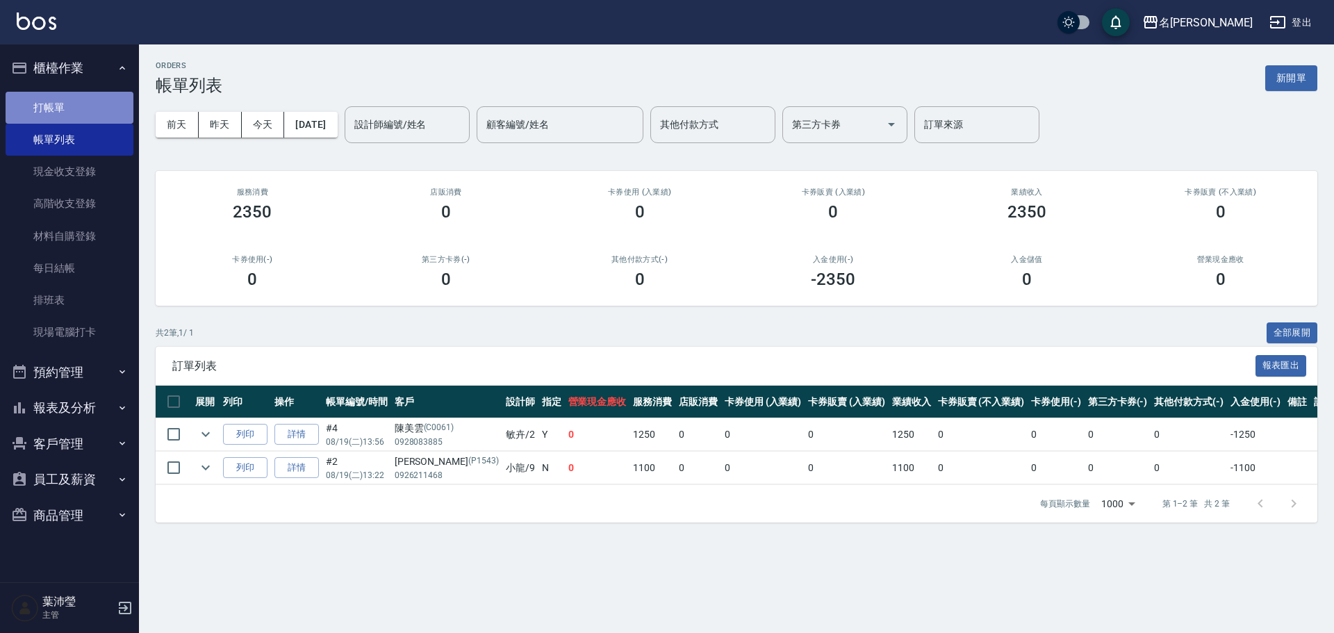
click at [95, 106] on link "打帳單" at bounding box center [70, 108] width 128 height 32
